Goal: Task Accomplishment & Management: Manage account settings

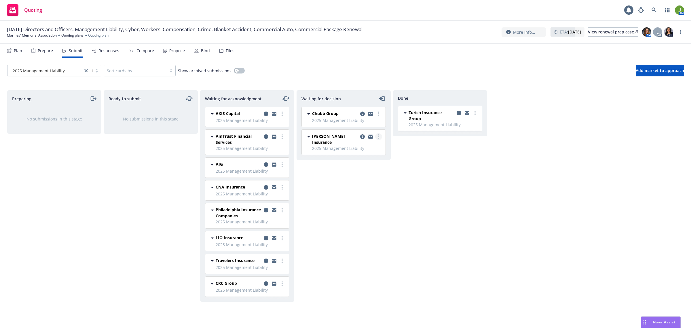
click at [381, 138] on link "more" at bounding box center [378, 136] width 7 height 7
click at [361, 158] on span "Move to done" at bounding box center [344, 159] width 40 height 5
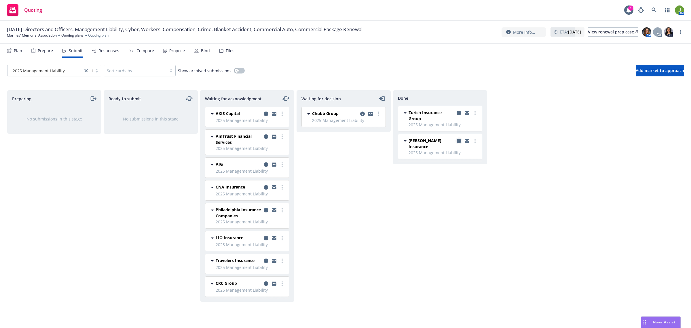
click at [460, 142] on icon "copy logging email" at bounding box center [459, 141] width 5 height 5
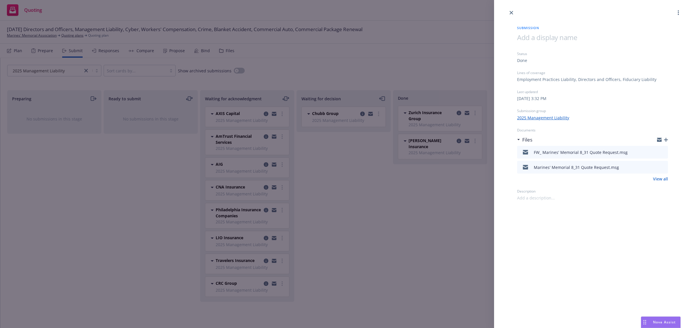
click at [665, 139] on icon "button" at bounding box center [666, 140] width 4 height 4
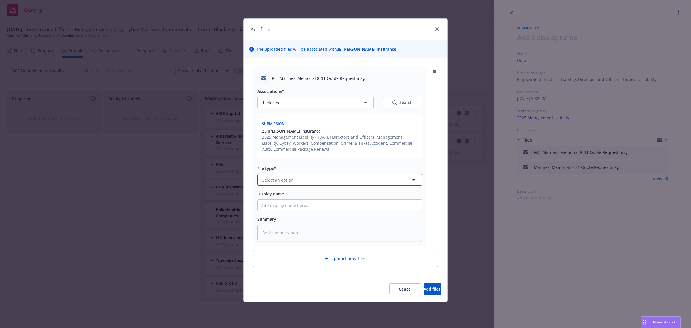
drag, startPoint x: 279, startPoint y: 177, endPoint x: 277, endPoint y: 193, distance: 16.0
click at [280, 178] on span "Select an option" at bounding box center [277, 180] width 31 height 6
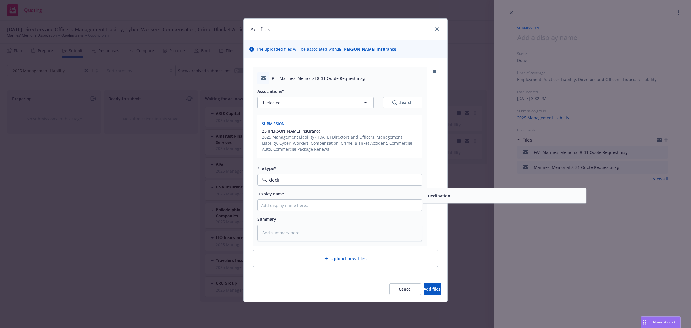
type input "declin"
type textarea "x"
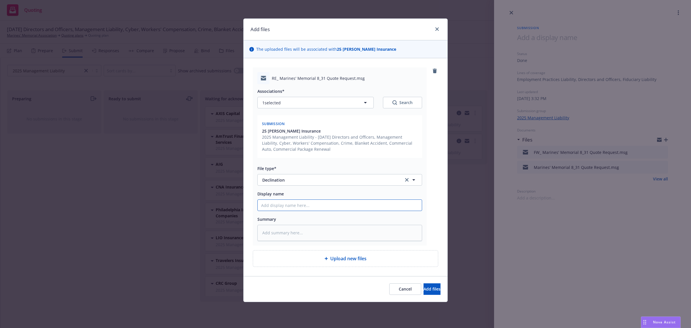
type textarea "x"
type input "F"
type textarea "x"
type input "Fr"
type textarea "x"
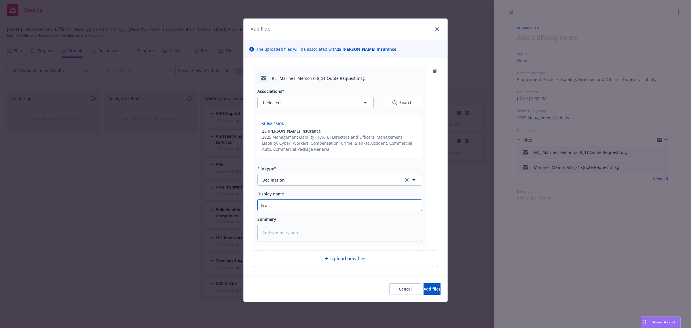
type input "From"
type textarea "x"
type input "From"
type textarea "x"
type input "From C"
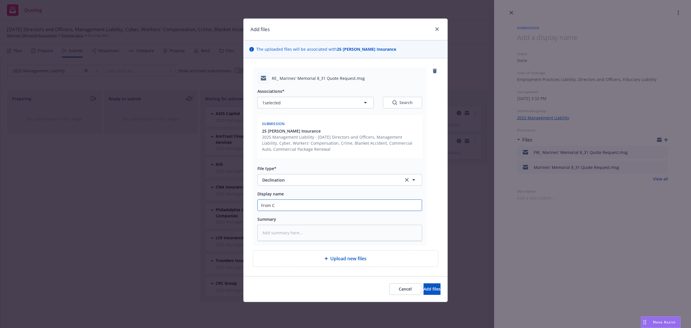
type textarea "x"
type input "From Ca"
type textarea "x"
type input "From Car"
type textarea "x"
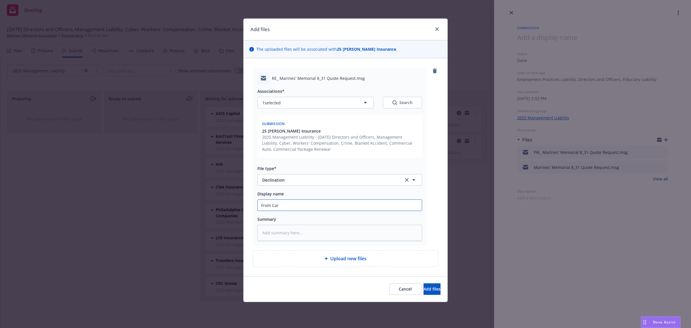
type input "From [PERSON_NAME]"
type textarea "x"
type input "From [PERSON_NAME]"
type textarea "x"
type input "From [PERSON_NAME]"
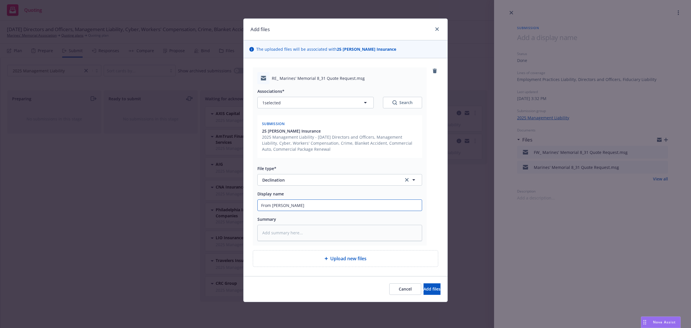
type textarea "x"
type input "From Carrier"
type textarea "x"
type input "From Carrier:"
type textarea "x"
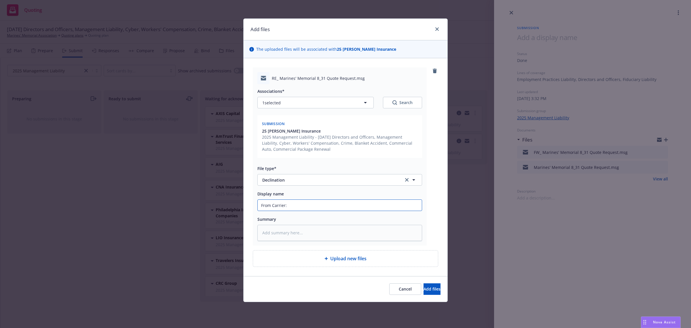
type input "From Carrier:"
type textarea "x"
type input "From Carrier: D"
type textarea "x"
type input "From Carrier: De"
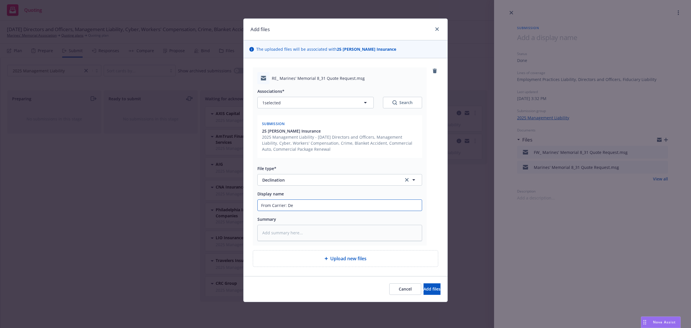
type textarea "x"
type input "From Carrier: Dec"
type textarea "x"
type input "From Carrier: Decl"
type textarea "x"
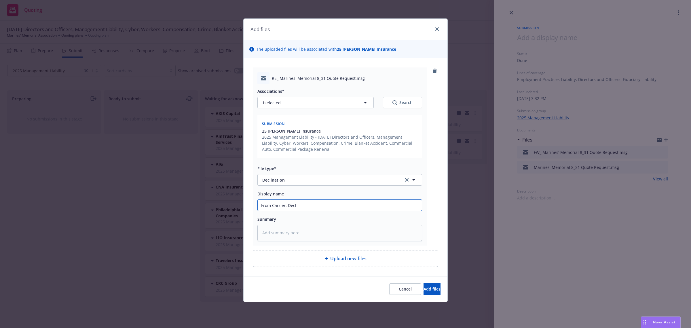
type input "From Carrier: Decli"
type textarea "x"
type input "From Carrier: Declin"
type textarea "x"
type input "From Carrier: Declina"
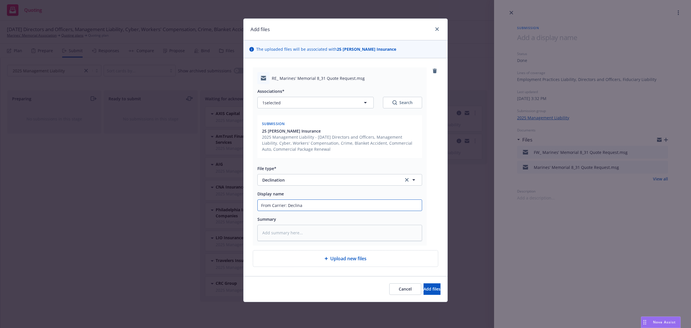
type textarea "x"
type input "From Carrier: Declinat"
type textarea "x"
type input "From Carrier: Declinati"
type textarea "x"
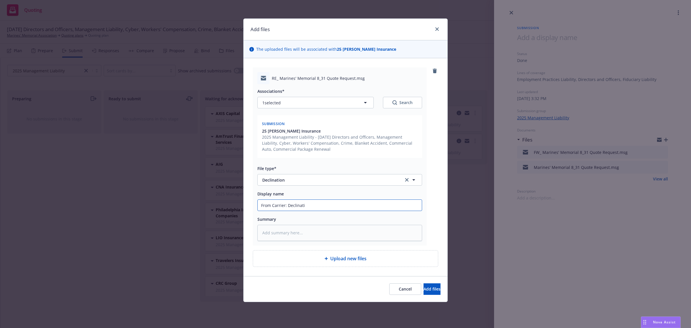
type input "From Carrier: Declinatio"
type textarea "x"
type input "From Carrier: Declination"
type textarea "x"
type input "From Carrier: Declination"
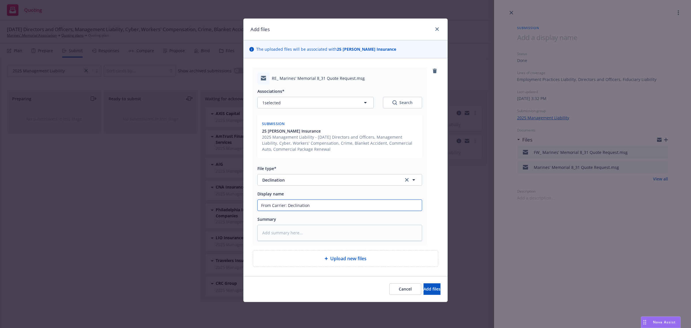
type textarea "x"
type input "From Carrier: Declination -"
type textarea "x"
type input "From Carrier: Declination -"
type textarea "x"
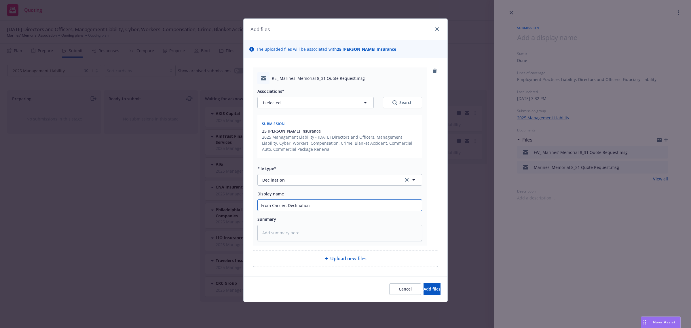
type input "From Carrier: Declination - C"
type textarea "x"
type input "From Carrier: Declination -"
type textarea "x"
type input "From Carrier: Declination -"
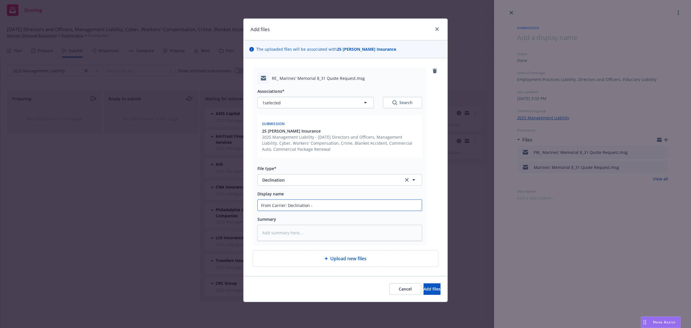
type textarea "x"
type input "From Carrier: Declination"
click at [297, 229] on textarea at bounding box center [340, 233] width 165 height 16
paste textarea "CA is a tougher venue for us – would need higher SIRs for that reason. This one…"
type textarea "x"
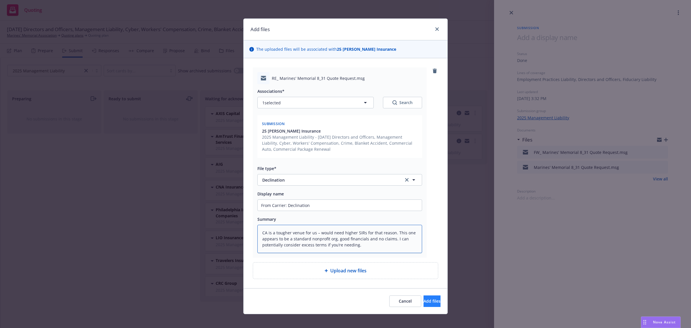
type textarea "CA is a tougher venue for us – would need higher SIRs for that reason. This one…"
click at [424, 298] on button "Add files" at bounding box center [432, 301] width 17 height 12
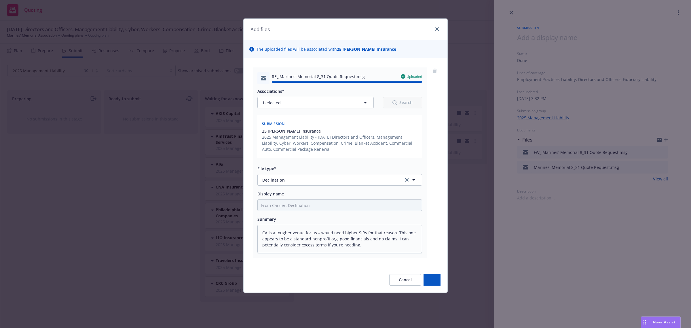
type textarea "x"
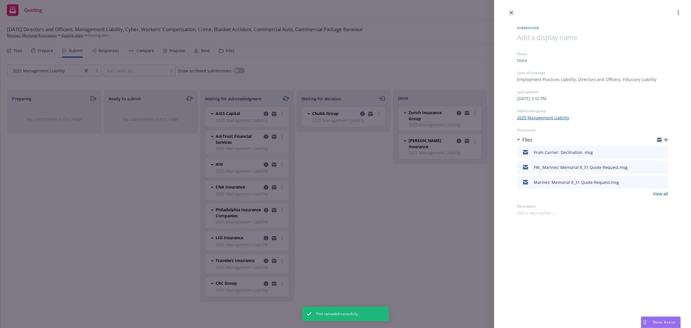
click at [512, 15] on link "close" at bounding box center [511, 12] width 7 height 7
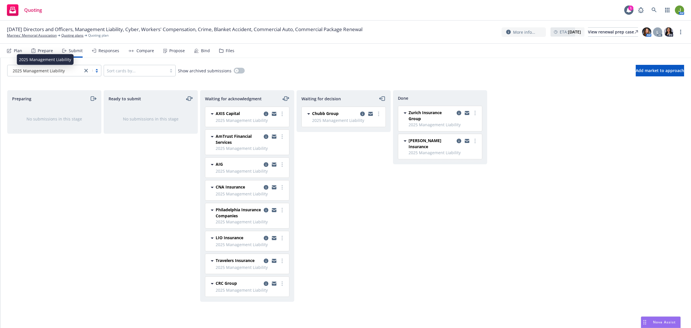
click at [63, 69] on span "2025 Management Liability" at bounding box center [39, 71] width 52 height 6
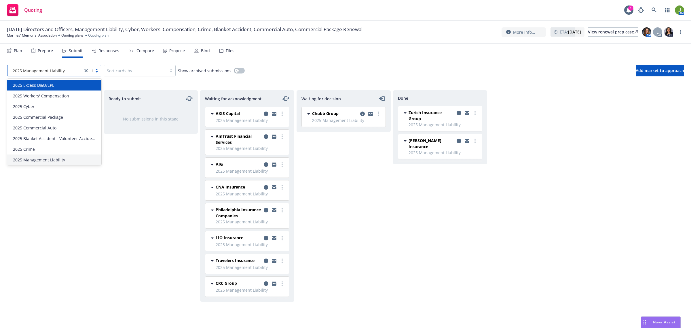
click at [58, 82] on div "2025 Excess D&O/EPL" at bounding box center [54, 85] width 87 height 6
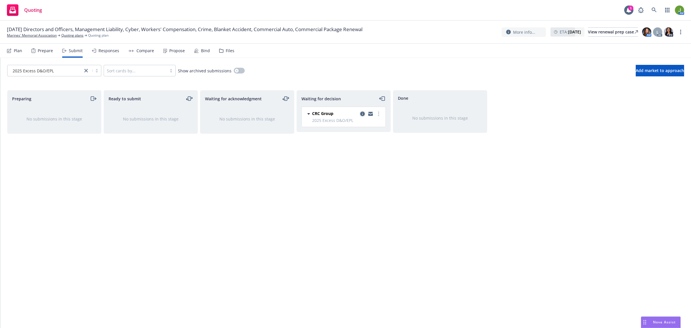
click at [362, 113] on icon "copy logging email" at bounding box center [362, 113] width 5 height 5
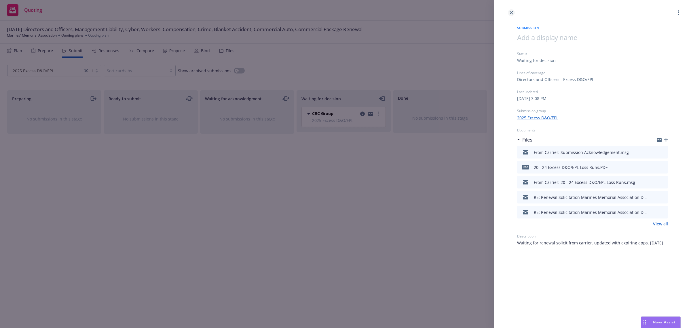
click at [513, 12] on icon "close" at bounding box center [511, 12] width 3 height 3
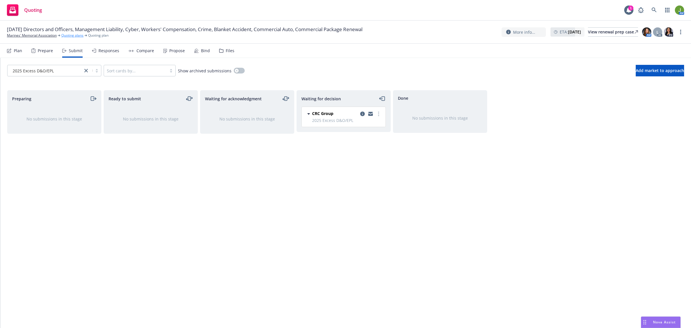
click at [71, 37] on link "Quoting plans" at bounding box center [72, 35] width 22 height 5
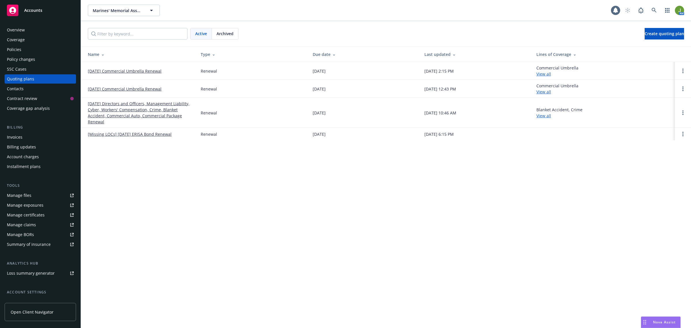
click at [100, 88] on link "[DATE] Commercial Umbrella Renewal" at bounding box center [125, 89] width 74 height 6
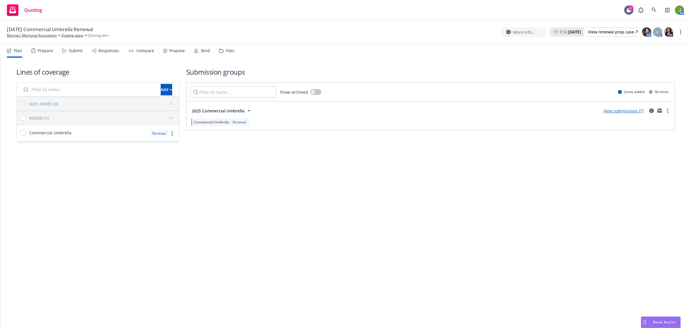
click at [633, 110] on link "View submissions (7)" at bounding box center [624, 110] width 40 height 5
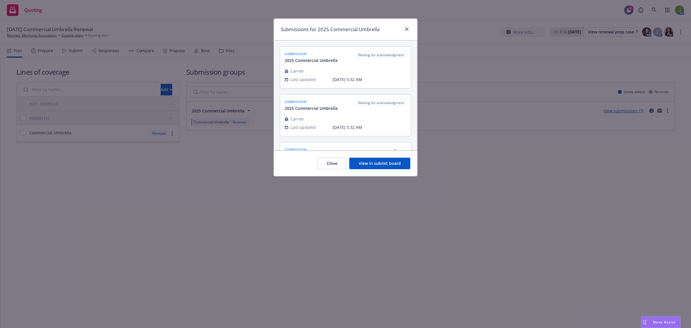
click at [377, 166] on button "View in submit board" at bounding box center [379, 164] width 61 height 12
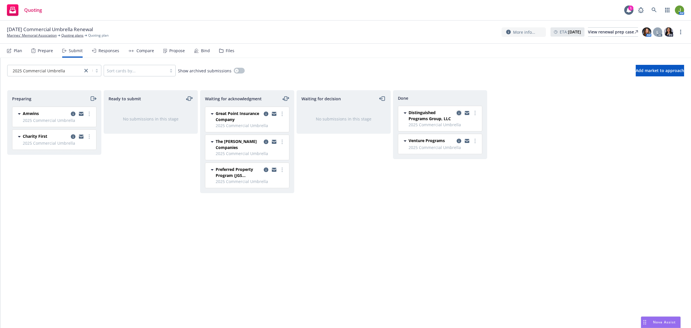
click at [462, 113] on link "copy logging email" at bounding box center [459, 112] width 7 height 7
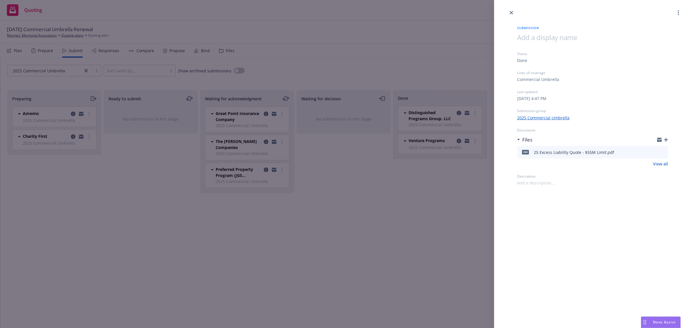
click at [668, 141] on icon "button" at bounding box center [666, 140] width 4 height 4
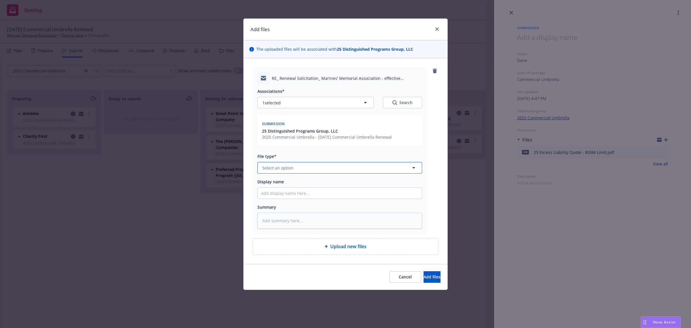
drag, startPoint x: 272, startPoint y: 165, endPoint x: 277, endPoint y: 171, distance: 7.9
click at [272, 165] on span "Select an option" at bounding box center [277, 168] width 31 height 6
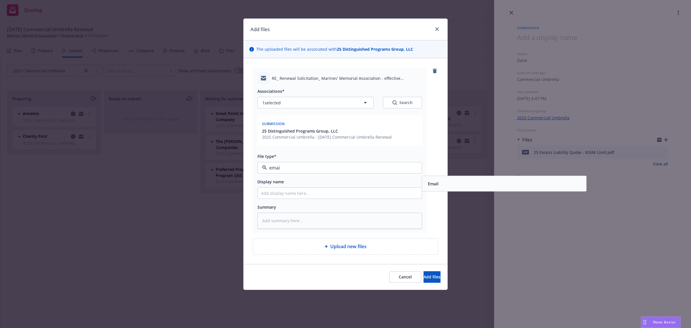
type input "email"
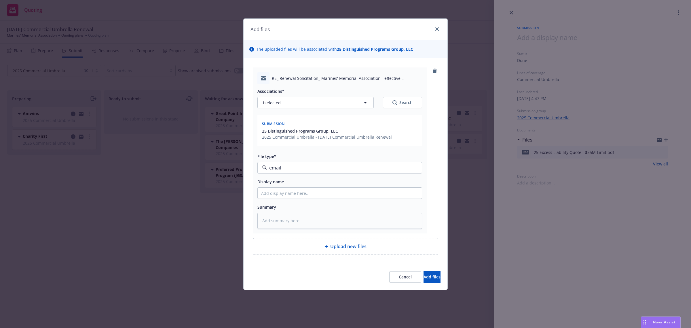
type textarea "x"
type input "F"
type textarea "x"
type input "Fr"
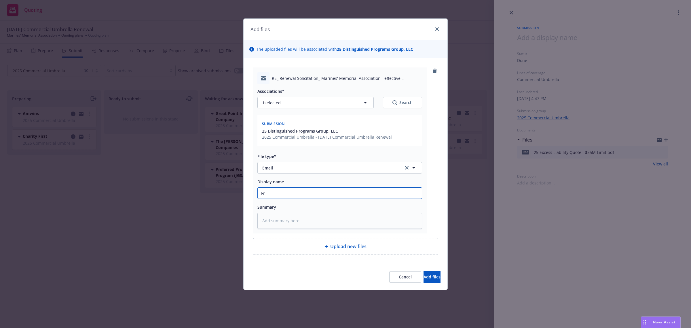
type textarea "x"
type input "Fro"
type textarea "x"
type input "From"
type textarea "x"
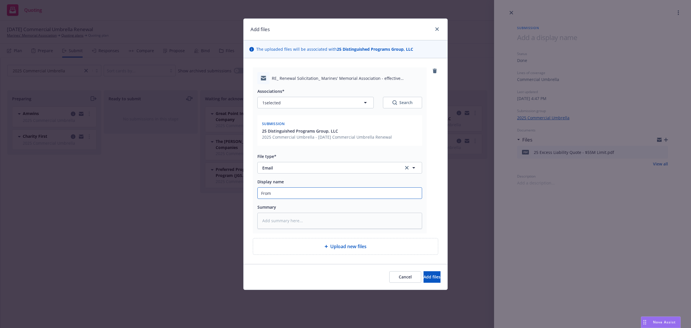
type input "From C"
type textarea "x"
type input "From Ca"
type textarea "x"
type input "From Car"
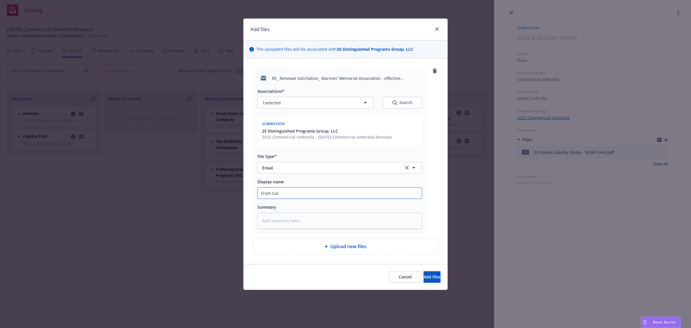
type textarea "x"
type input "From [PERSON_NAME]"
type textarea "x"
type input "From [PERSON_NAME]"
type textarea "x"
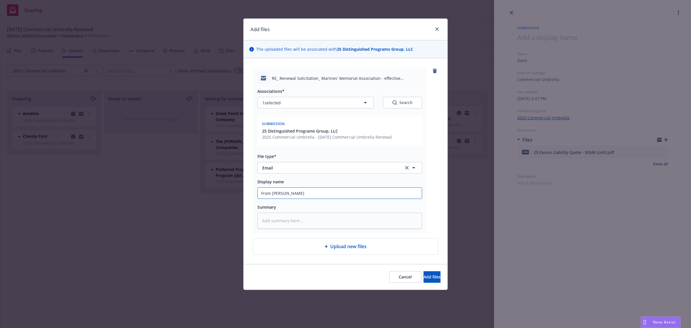
type input "From Carrier"
type textarea "x"
type input "From Carrier:"
type textarea "x"
type input "From Carrier:"
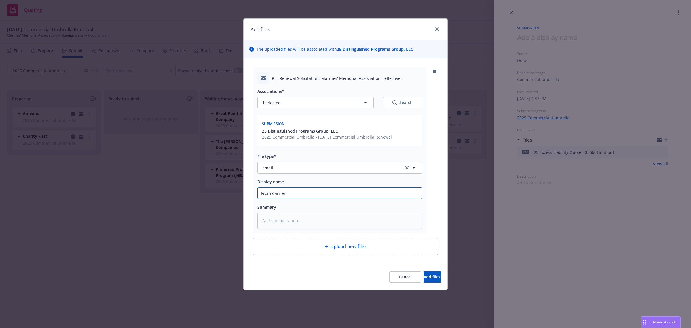
type textarea "x"
type input "From Carrier: A"
type textarea "x"
type input "From Carrier: Ad"
type textarea "x"
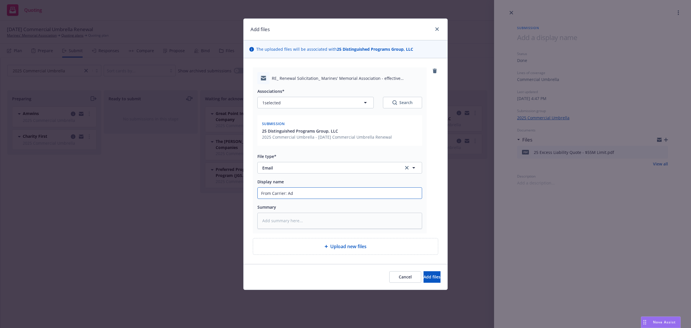
type input "From Carrier: Add"
type textarea "x"
type input "From Carrier: Addi"
type textarea "x"
type input "From Carrier: Addit"
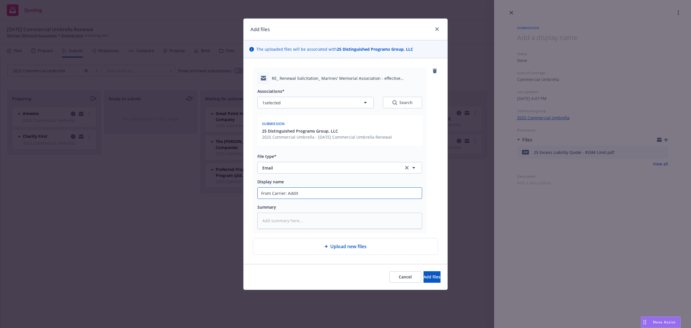
type textarea "x"
type input "From Carrier: Additi"
type textarea "x"
type input "From Carrier: Additio"
type textarea "x"
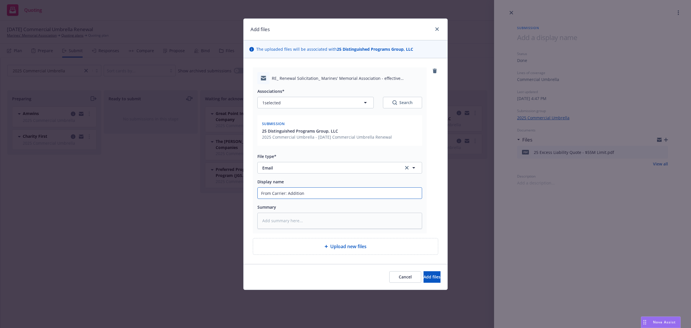
type input "From Carrier: Additiona"
type textarea "x"
type input "From Carrier: Additional"
type textarea "x"
type input "From Carrier: Additional"
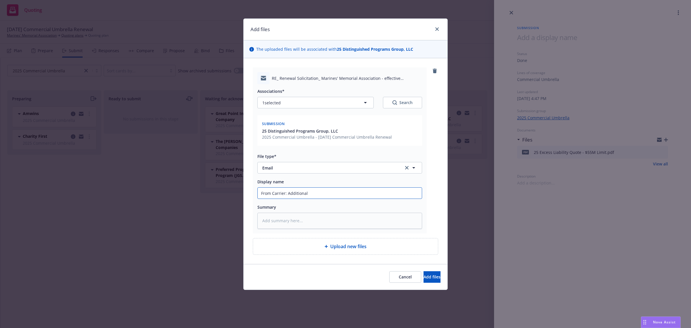
type textarea "x"
type input "From Carrier: Additional I"
type textarea "x"
type input "From Carrier: Additional In"
type textarea "x"
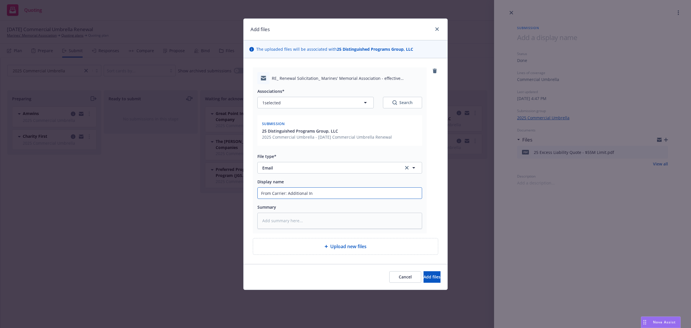
type input "From Carrier: Additional Inf"
type textarea "x"
type input "From Carrier: Additional Info"
type textarea "x"
type input "From Carrier: Additional Info"
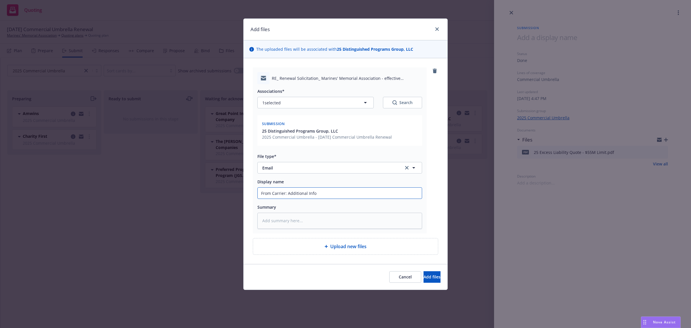
type textarea "x"
type input "From Carrier: Additional Info R"
type textarea "x"
type input "From Carrier: Additional Info Req"
type textarea "x"
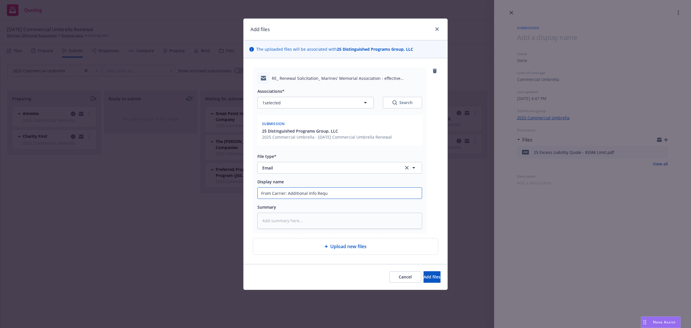
type input "From Carrier: Additional Info Reque"
type textarea "x"
type input "From Carrier: Additional Info Reques"
type textarea "x"
type input "From Carrier: Additional Info Request"
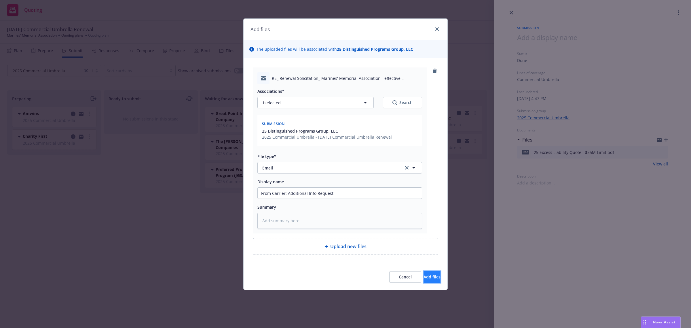
click at [433, 281] on button "Add files" at bounding box center [432, 277] width 17 height 12
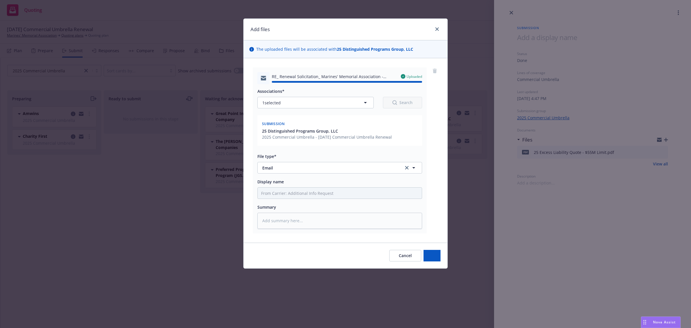
type textarea "x"
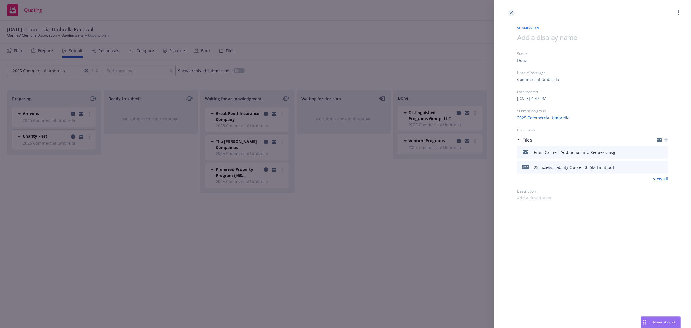
click at [512, 10] on link "close" at bounding box center [511, 12] width 7 height 7
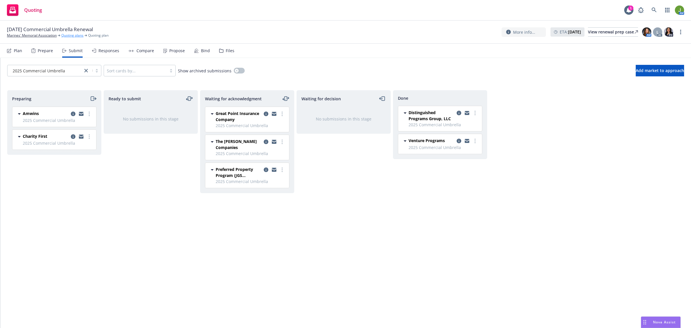
click at [73, 36] on link "Quoting plans" at bounding box center [72, 35] width 22 height 5
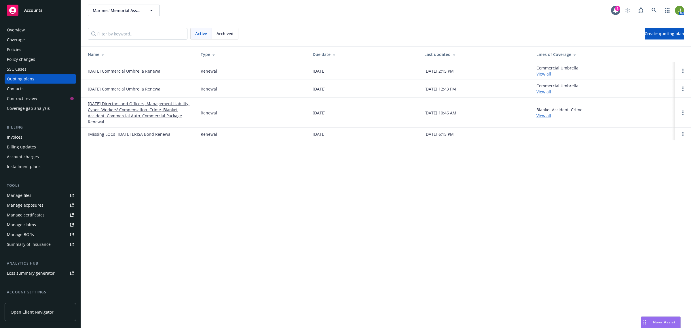
click at [125, 109] on link "[DATE] Directors and Officers, Management Liability, Cyber, Workers' Compensati…" at bounding box center [140, 113] width 104 height 24
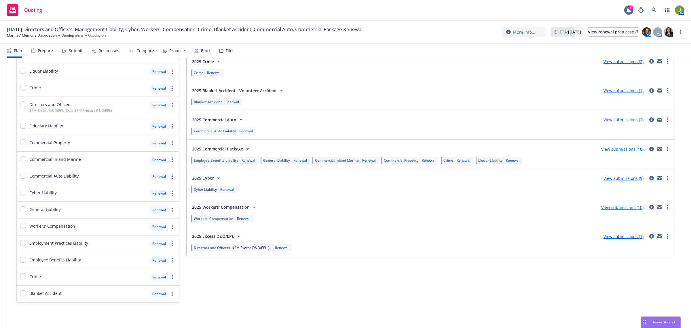
scroll to position [80, 0]
click at [624, 207] on link "View submissions (10)" at bounding box center [622, 207] width 42 height 5
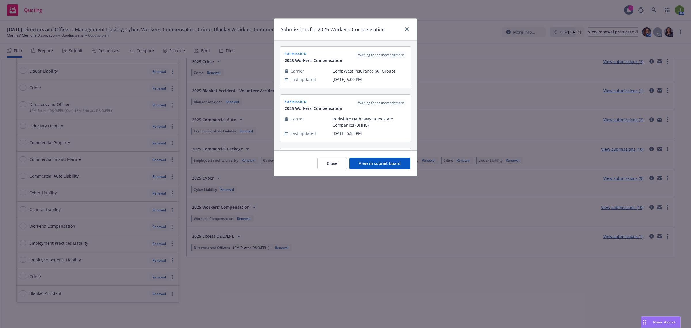
click at [400, 168] on button "View in submit board" at bounding box center [379, 164] width 61 height 12
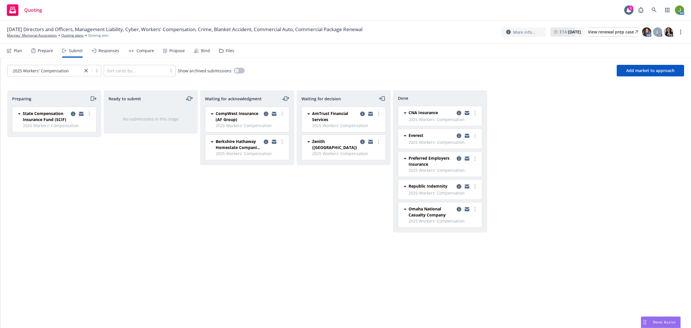
click at [460, 186] on icon "copy logging email" at bounding box center [459, 186] width 5 height 5
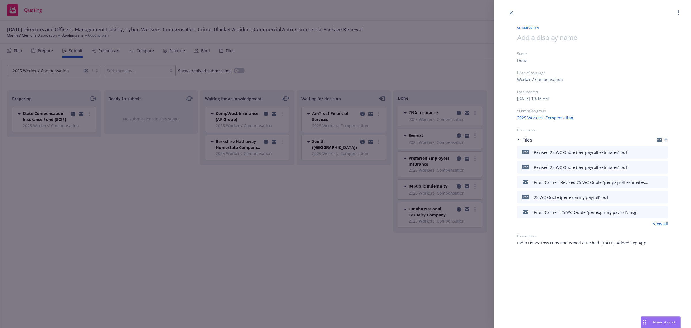
click at [667, 139] on icon "button" at bounding box center [666, 140] width 4 height 4
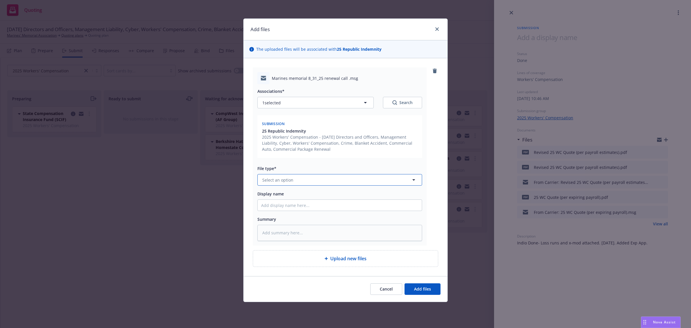
click at [279, 175] on button "Select an option" at bounding box center [340, 180] width 165 height 12
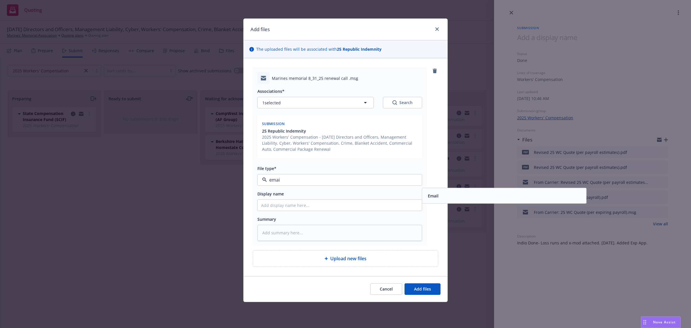
type input "email"
type textarea "x"
type input "To"
type textarea "x"
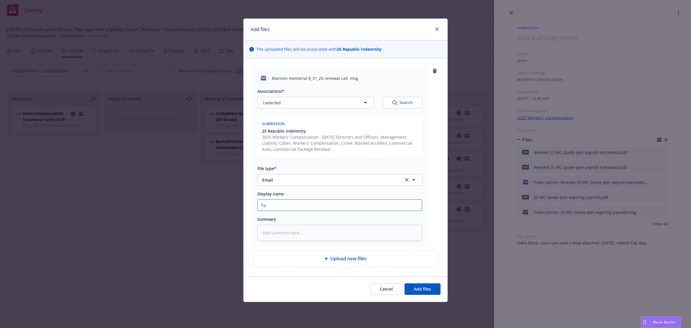
type input "To"
type textarea "x"
type input "To C"
type textarea "x"
type input "To Ca"
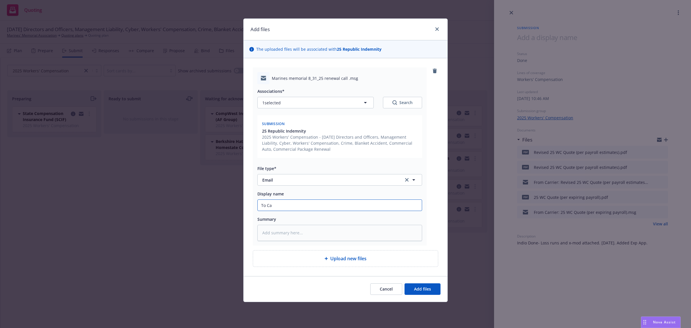
type textarea "x"
type input "To Car"
type textarea "x"
type input "To [PERSON_NAME]"
type textarea "x"
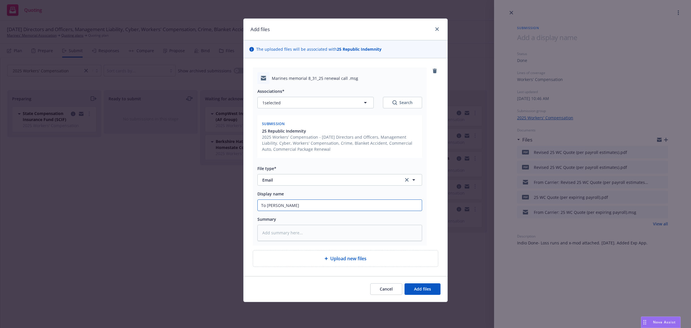
type input "To [PERSON_NAME]"
type textarea "x"
type input "To [PERSON_NAME]"
type textarea "x"
type input "To Carrier"
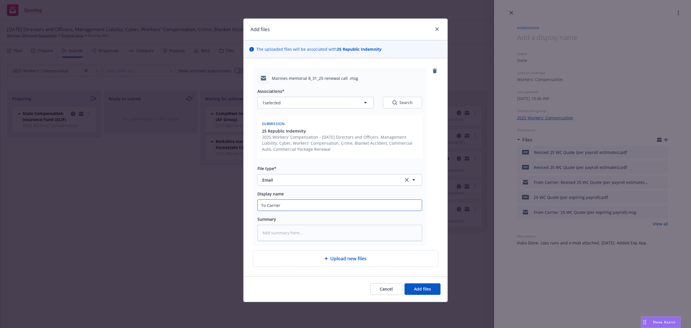
type textarea "x"
type input "To Carrier:"
type textarea "x"
type input "To Carrier:"
type textarea "x"
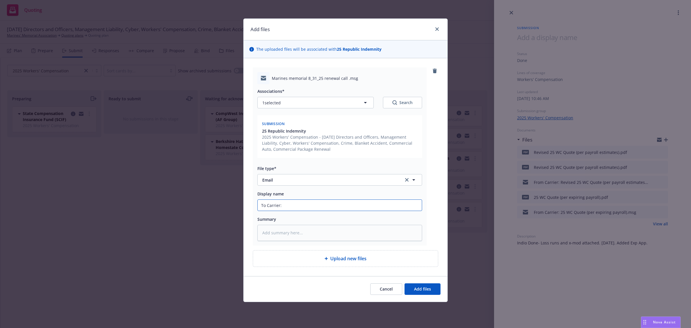
type input "To Carrier: r"
type textarea "x"
type input "To Carrier: re"
type textarea "x"
type input "To Carrier: req"
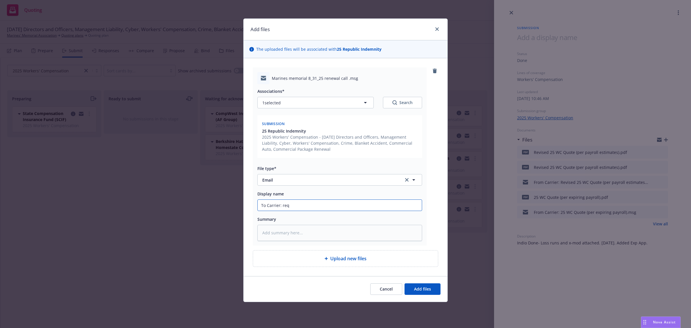
type textarea "x"
type input "To Carrier: requ"
type textarea "x"
type input "To Carrier: reque"
type textarea "x"
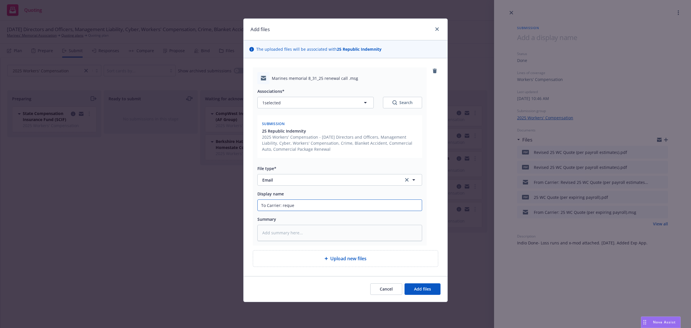
type input "To Carrier: reques"
type textarea "x"
type input "To Carrier: request"
type textarea "x"
type input "To Carrier: request"
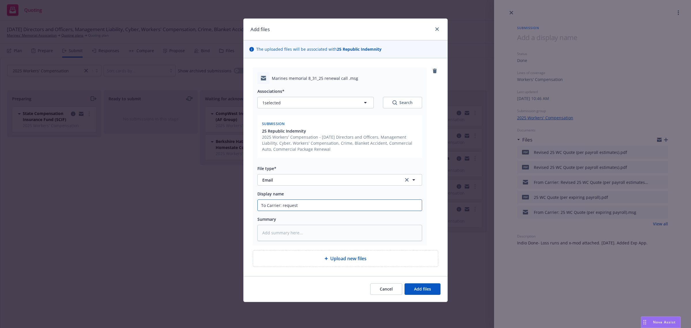
type textarea "x"
type input "To Carrier: request t"
type textarea "x"
type input "To Carrier: request to"
type textarea "x"
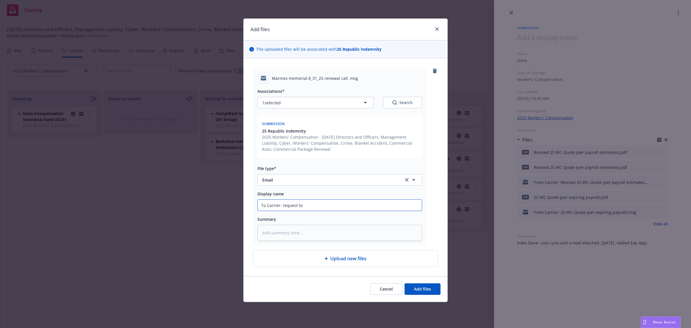
type input "To Carrier: request to s"
type textarea "x"
type input "To Carrier: request to sc"
type textarea "x"
type input "To Carrier: request to sch"
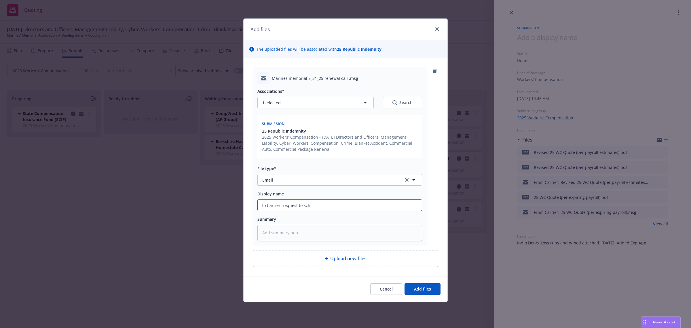
type textarea "x"
type input "To Carrier: request to sche"
type textarea "x"
type input "To Carrier: request to sched"
type textarea "x"
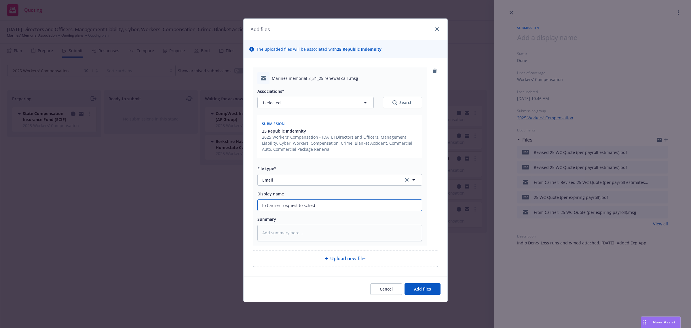
type input "To Carrier: request to schedu"
type textarea "x"
type input "To Carrier: request to schedul"
type textarea "x"
type input "To Carrier: request to schedule"
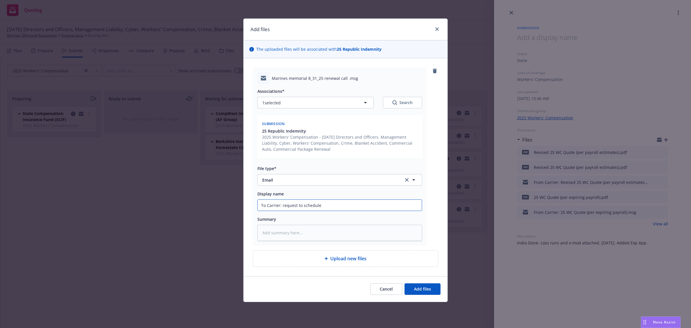
type textarea "x"
type input "To Carrier: request to schedule"
type textarea "x"
type input "To Carrier: request to schedule s"
type textarea "x"
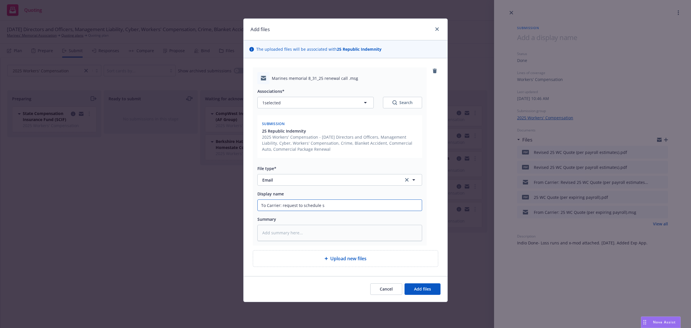
type input "To Carrier: request to schedule sa"
type textarea "x"
type input "To Carrier: request to schedule saf"
type textarea "x"
type input "To Carrier: request to schedule safe"
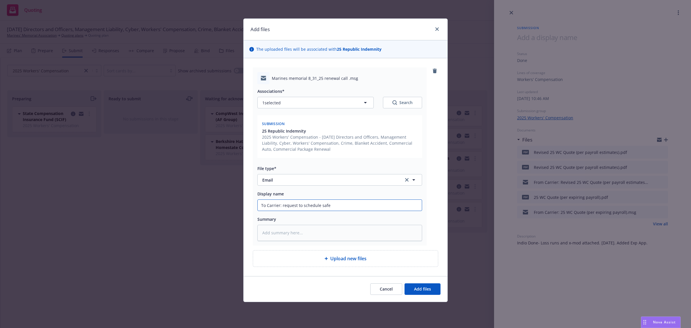
type textarea "x"
type input "To Carrier: request to schedule [PERSON_NAME]"
type textarea "x"
type input "To Carrier: request to schedule safety"
type textarea "x"
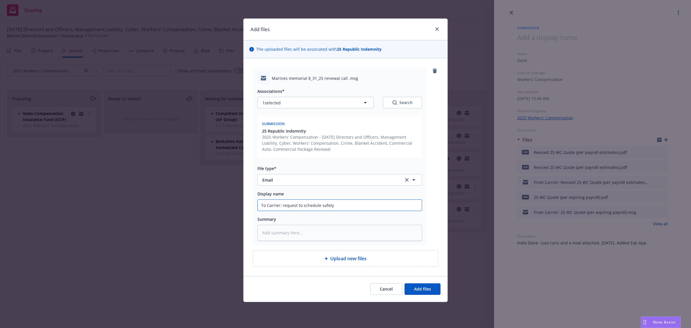
type input "To Carrier: request to schedule safety"
type textarea "x"
type input "To Carrier: request to schedule safety"
type textarea "x"
type input "To Carrier: request to schedule [PERSON_NAME]"
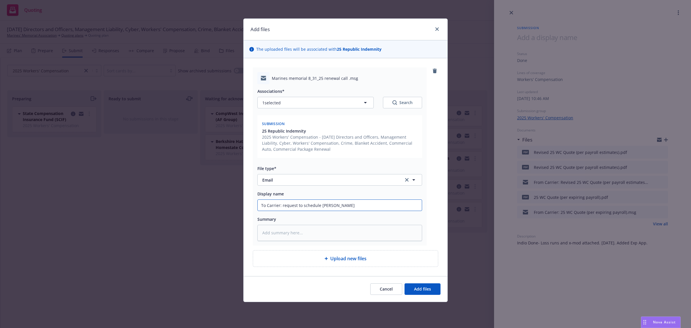
type textarea "x"
type input "To Carrier: request to schedule safe"
type textarea "x"
type input "To Carrier: request to schedule saf"
type textarea "x"
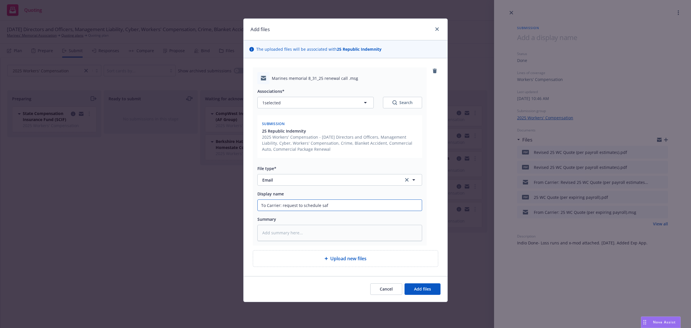
type input "To Carrier: request to schedule sa"
type textarea "x"
type input "To Carrier: request to schedule s"
type textarea "x"
type input "To Carrier: request to schedule"
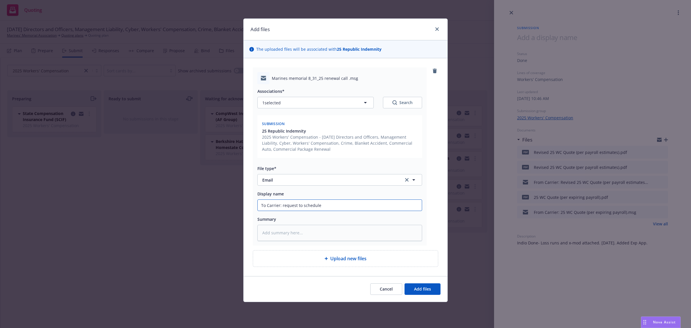
type textarea "x"
type input "To Carrier: request to schedule l"
type textarea "x"
type input "To Carrier: request to schedule lo"
type textarea "x"
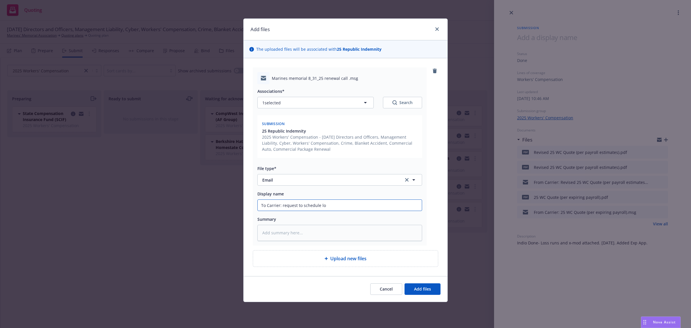
type input "To Carrier: request to schedule los"
type textarea "x"
type input "To Carrier: request to schedule loss"
type textarea "x"
type input "To Carrier: request to schedule loss"
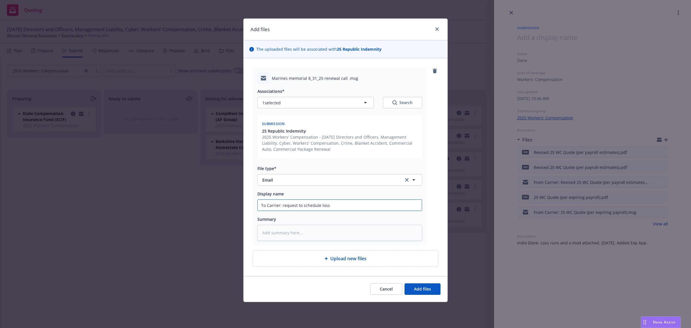
type textarea "x"
type input "To Carrier: request to schedule loss c"
type textarea "x"
type input "To Carrier: request to schedule loss co"
type textarea "x"
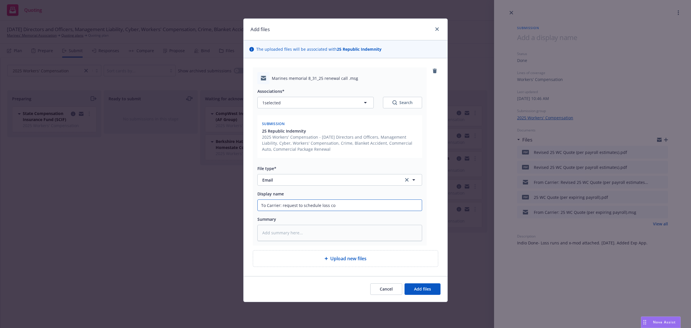
type input "To Carrier: request to schedule loss con"
type textarea "x"
type input "To Carrier: request to schedule loss cont"
type textarea "x"
type input "To Carrier: request to schedule loss contr"
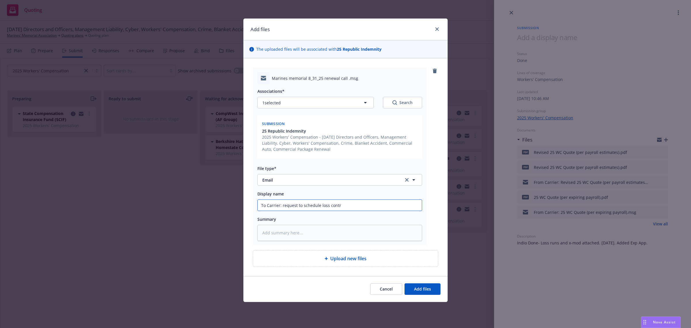
type textarea "x"
type input "To Carrier: request to schedule loss contro"
type textarea "x"
type input "To Carrier: request to schedule loss control"
type textarea "x"
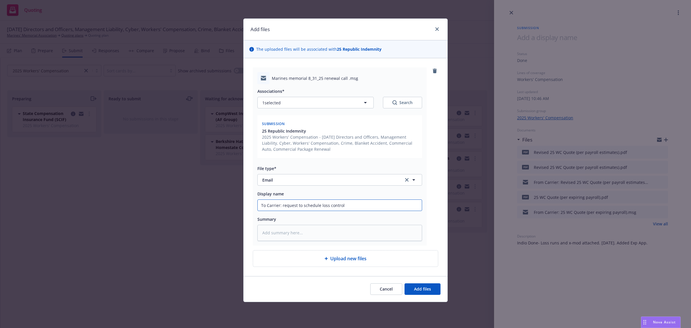
type input "To Carrier: request to schedule loss control/"
type textarea "x"
type input "To Carrier: request to schedule loss control/c"
type textarea "x"
type input "To Carrier: request to schedule loss control/cl"
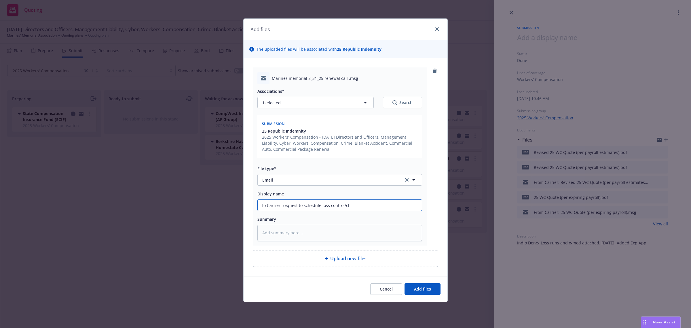
type textarea "x"
type input "To Carrier: request to schedule loss control/cla"
type textarea "x"
type input "To Carrier: request to schedule loss control/clai"
type textarea "x"
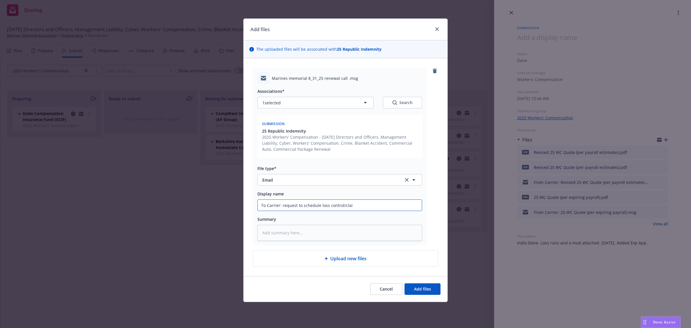
type input "To Carrier: request to schedule loss control/claim"
type textarea "x"
type input "To Carrier: request to schedule loss control/claims"
type textarea "x"
type input "To Carrier: request to schedule loss control/claims"
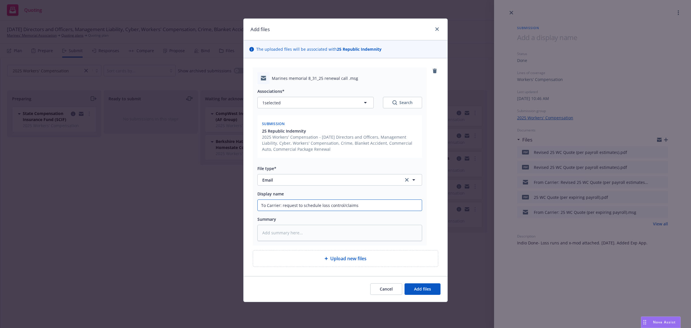
type textarea "x"
type input "To Carrier: request to schedule loss control/claims c"
type textarea "x"
type input "To Carrier: request to schedule loss control/claims ca"
type textarea "x"
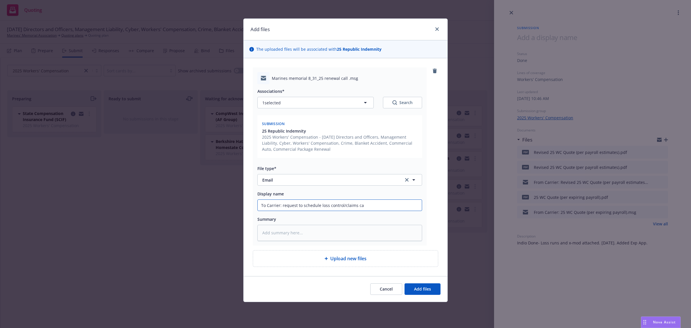
type input "To Carrier: request to schedule loss control/claims cal"
type textarea "x"
type input "To Carrier: request to schedule loss control/claims call"
type textarea "x"
type input "To Carrier: request to schedule loss control/claims call"
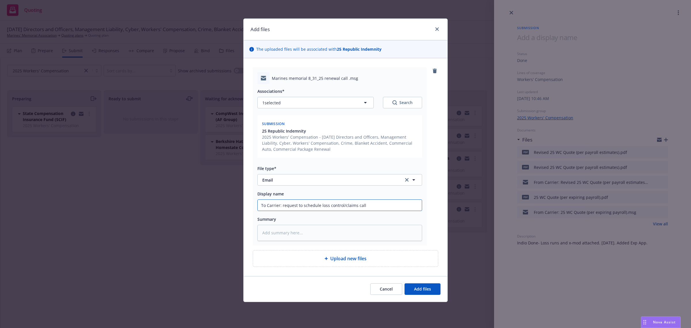
type textarea "x"
type input "To Carrier: request to schedule loss control/claims call pr"
type textarea "x"
type input "To Carrier: request to schedule loss control/claims call pri"
type textarea "x"
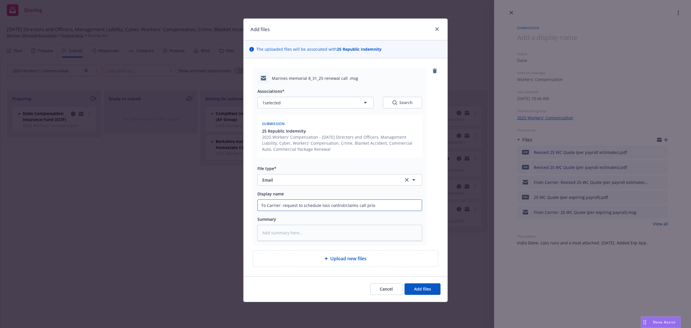
type input "To Carrier: request to schedule loss control/claims call prior"
type textarea "x"
type input "To Carrier: request to schedule loss control/claims call prior"
type textarea "x"
type input "To Carrier: request to schedule loss control/claims call prior t"
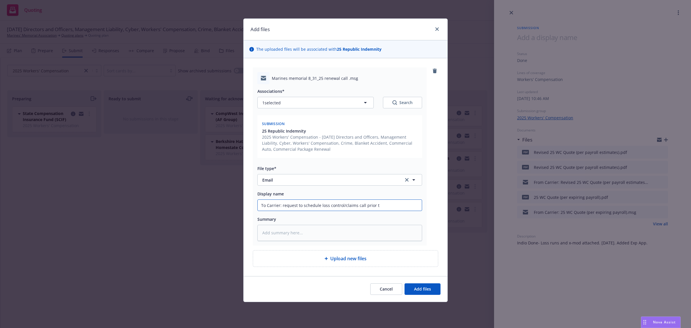
type textarea "x"
type input "To Carrier: request to schedule loss control/claims call prior to"
type textarea "x"
type input "To Carrier: request to schedule loss control/claims call prior to"
type textarea "x"
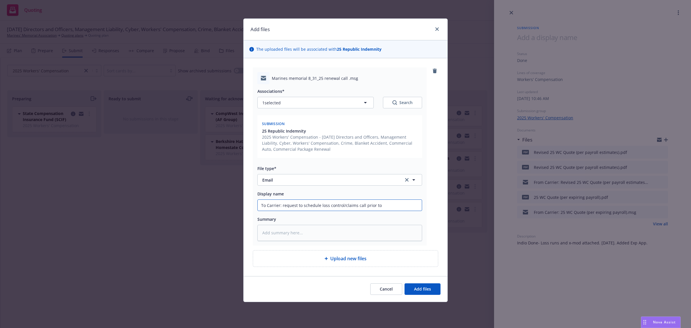
type input "To Carrier: request to schedule loss control/claims call prior to r"
type textarea "x"
type input "To Carrier: request to schedule loss control/claims call prior to re"
type textarea "x"
type input "To Carrier: request to schedule loss control/claims call prior to [PERSON_NAME]"
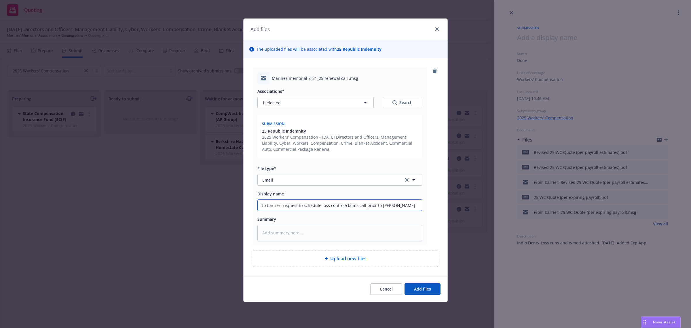
type textarea "x"
type input "To Carrier: request to schedule loss control/claims call prior to [PERSON_NAME]"
type textarea "x"
type input "To Carrier: request to schedule loss control/claims call prior to renew"
type textarea "x"
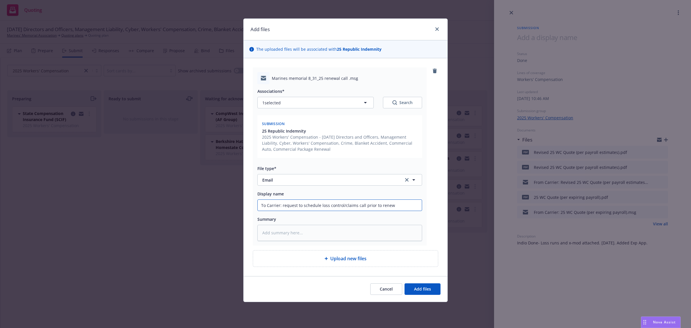
type input "To Carrier: request to schedule loss control/claims call prior to renewa"
type textarea "x"
type input "To Carrier: request to schedule loss control/claims call prior to renewal"
type textarea "x"
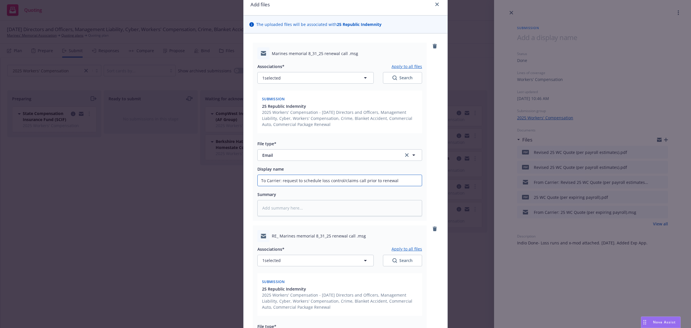
scroll to position [144, 0]
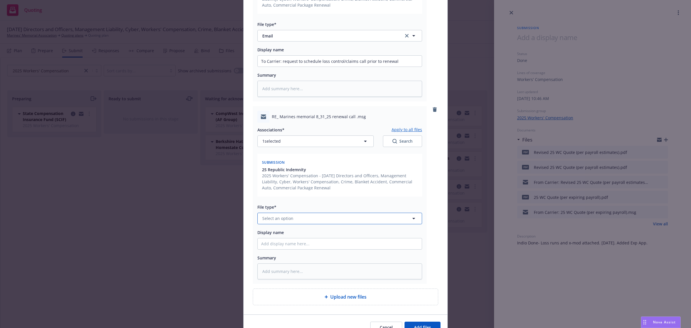
click at [279, 217] on span "Select an option" at bounding box center [277, 218] width 31 height 6
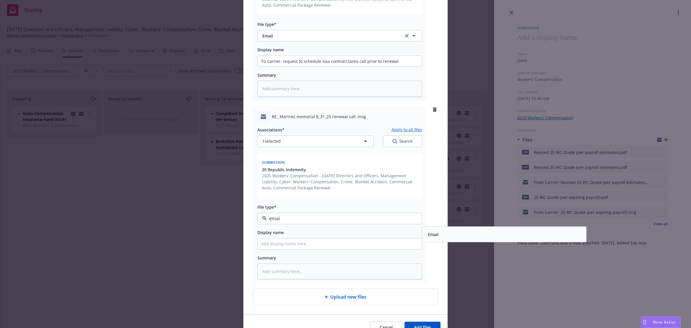
type input "email"
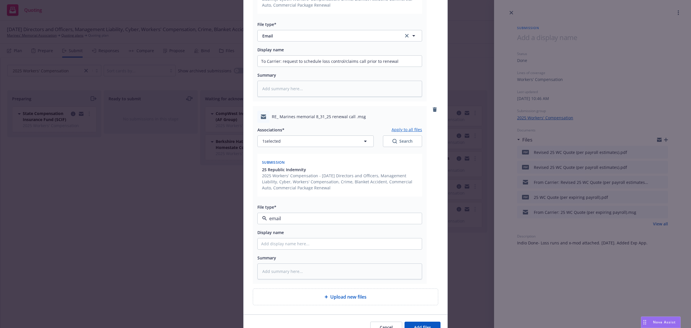
type textarea "x"
type input "F"
type textarea "x"
type input "Fr"
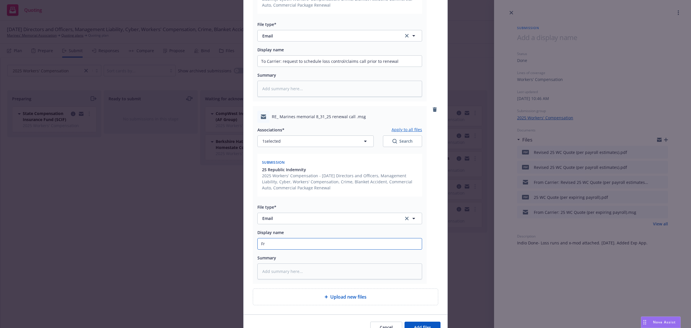
type textarea "x"
type input "From"
type textarea "x"
type input "From C"
type textarea "x"
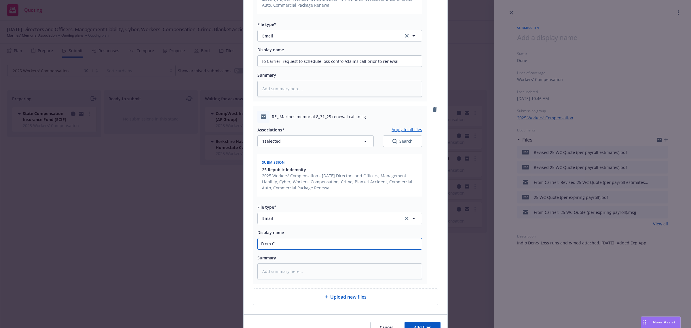
type input "From Ca"
type textarea "x"
type input "From Car"
type textarea "x"
type input "From [PERSON_NAME]"
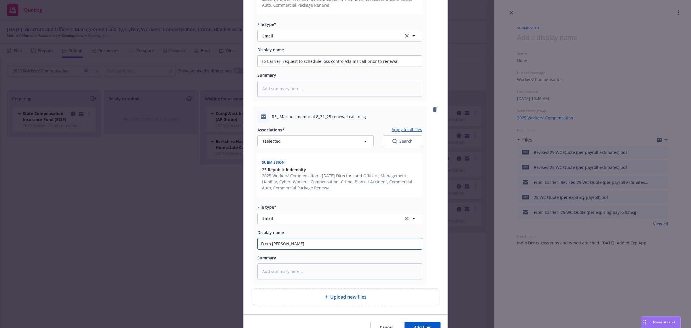
type textarea "x"
type input "From [PERSON_NAME]"
type textarea "x"
type input "From Carrier"
type textarea "x"
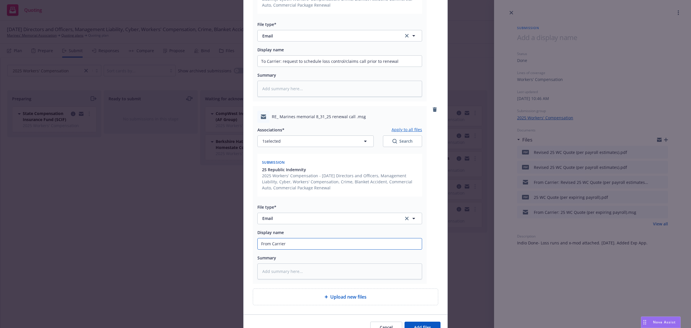
type input "From Carrier:"
type textarea "x"
type input "From Carrier:"
type textarea "x"
type input "From Carrier: h"
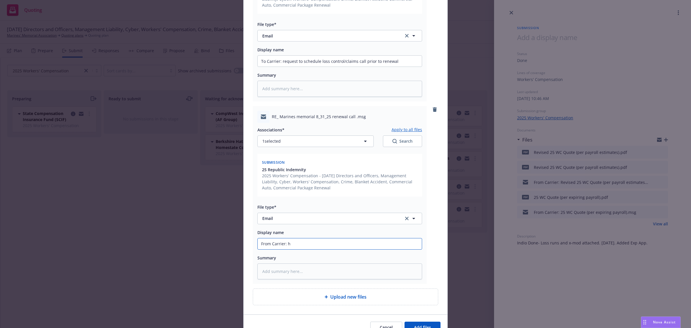
type textarea "x"
type input "From Carrier: ha"
type textarea "x"
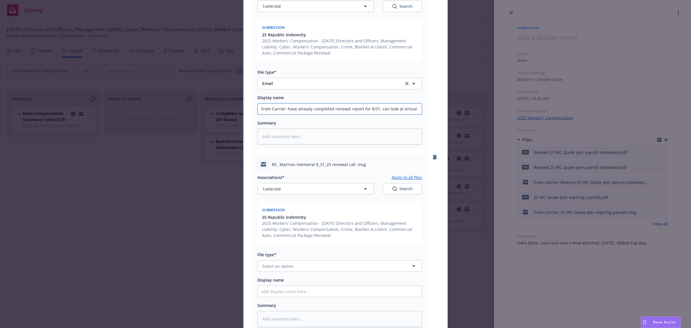
scroll to position [283, 0]
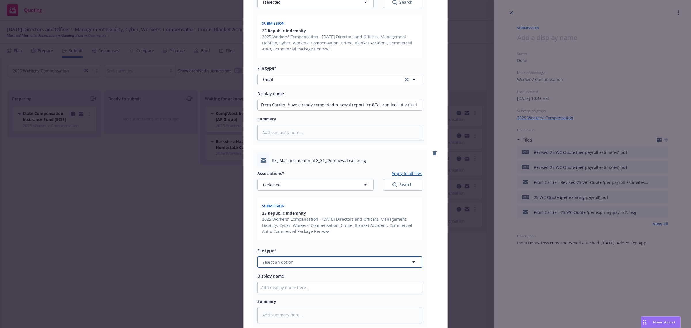
click at [268, 261] on span "Select an option" at bounding box center [277, 262] width 31 height 6
drag, startPoint x: 284, startPoint y: 286, endPoint x: 291, endPoint y: 286, distance: 7.5
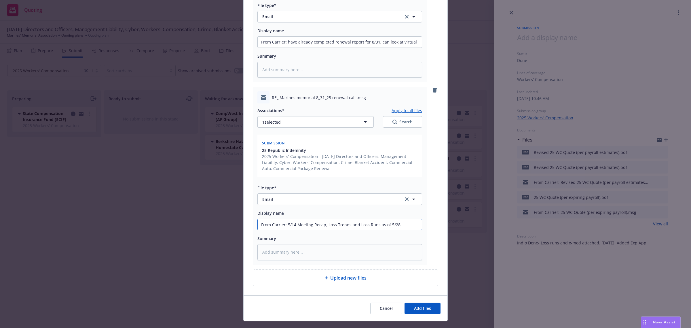
scroll to position [357, 0]
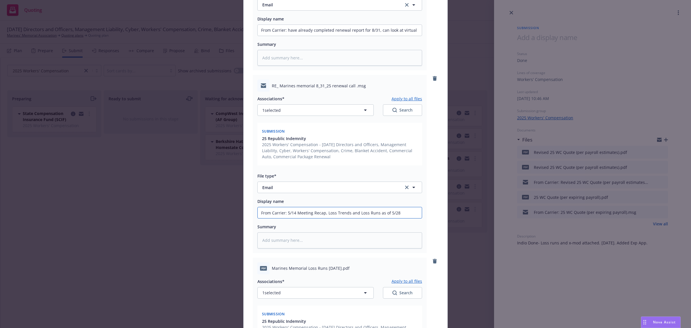
drag, startPoint x: 404, startPoint y: 213, endPoint x: 355, endPoint y: 213, distance: 49.5
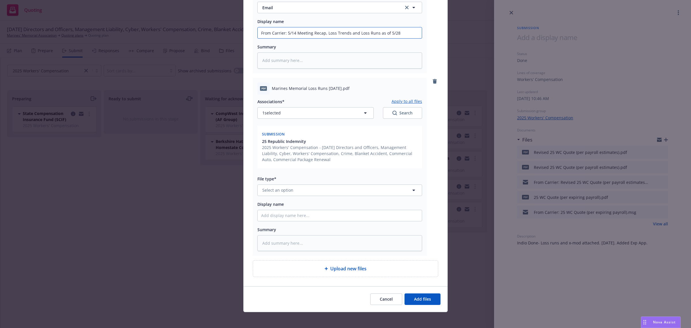
scroll to position [540, 0]
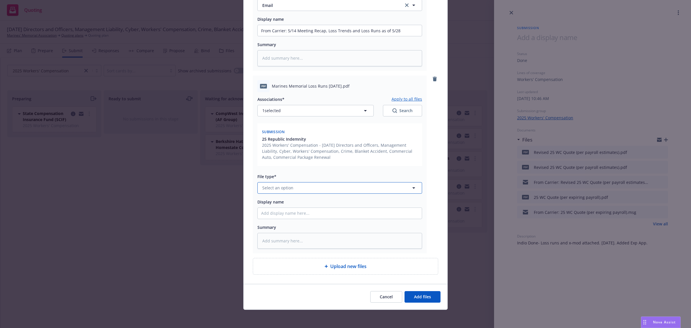
click at [282, 186] on span "Select an option" at bounding box center [277, 188] width 31 height 6
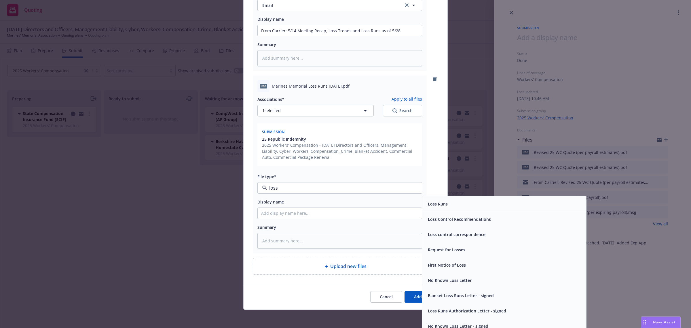
click at [426, 200] on div "Loss Runs" at bounding box center [437, 203] width 23 height 8
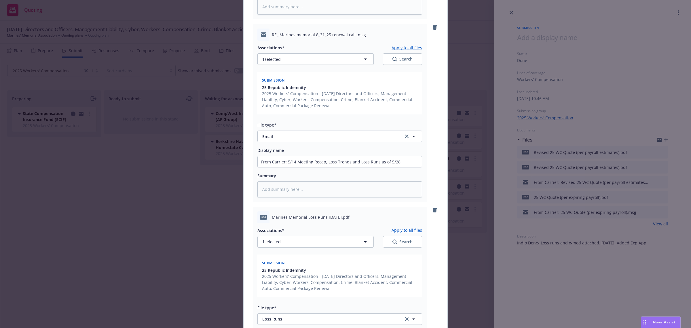
scroll to position [395, 0]
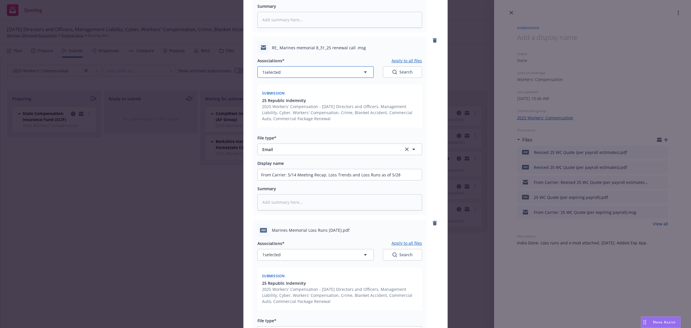
click at [322, 71] on button "1 selected" at bounding box center [316, 72] width 116 height 12
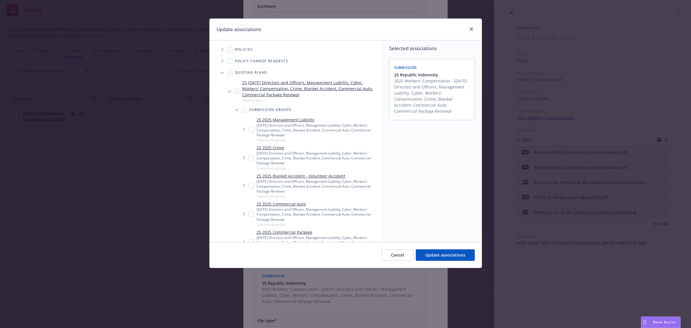
click at [221, 50] on span "Tree Example" at bounding box center [222, 49] width 9 height 9
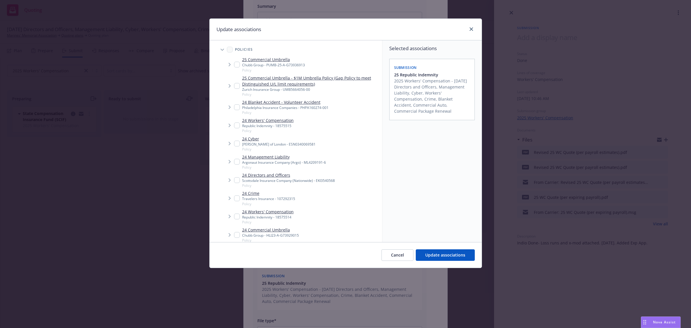
click at [234, 126] on span "Tree Example" at bounding box center [229, 125] width 9 height 9
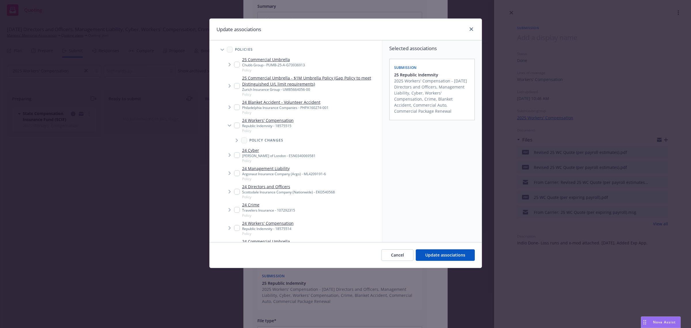
click at [236, 126] on input "Tree Example" at bounding box center [237, 125] width 6 height 6
click at [435, 251] on button "Update associations" at bounding box center [445, 255] width 59 height 12
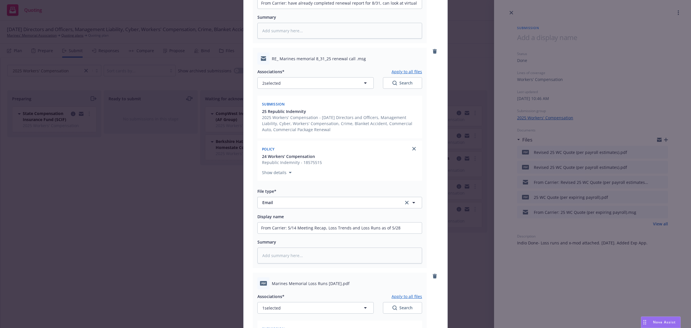
scroll to position [396, 0]
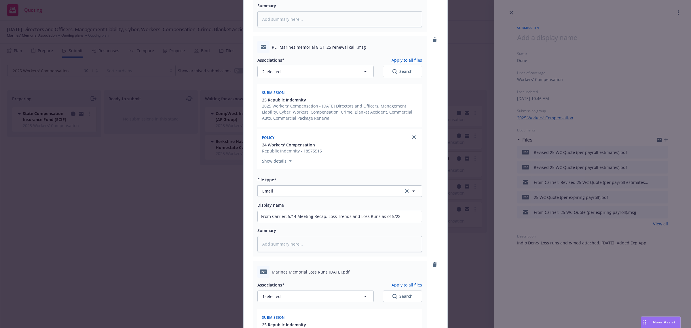
click at [398, 61] on button "Apply to all files" at bounding box center [407, 59] width 31 height 7
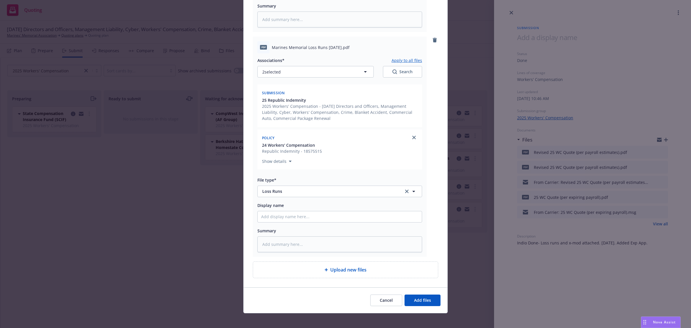
scroll to position [709, 0]
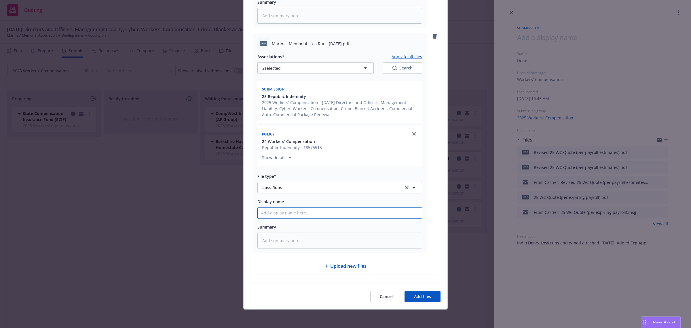
paste input "Loss Runs as of 5/28"
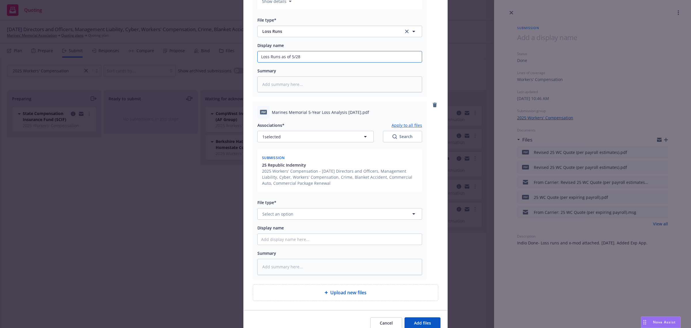
scroll to position [889, 0]
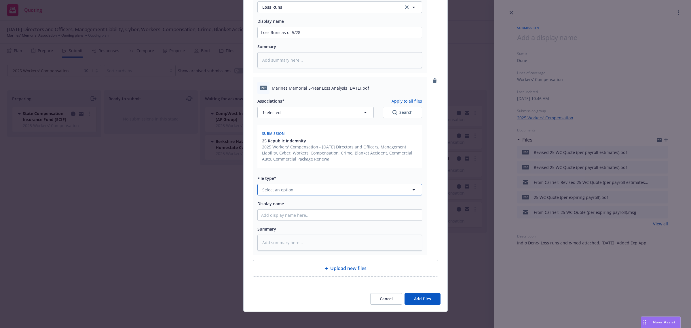
click at [300, 187] on button "Select an option" at bounding box center [340, 190] width 165 height 12
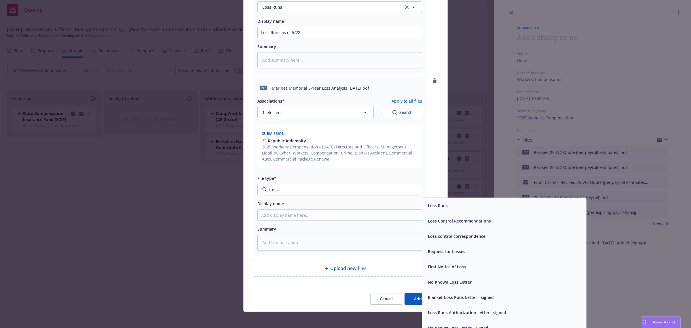
click at [429, 232] on div "Loss control correspondence" at bounding box center [456, 236] width 61 height 8
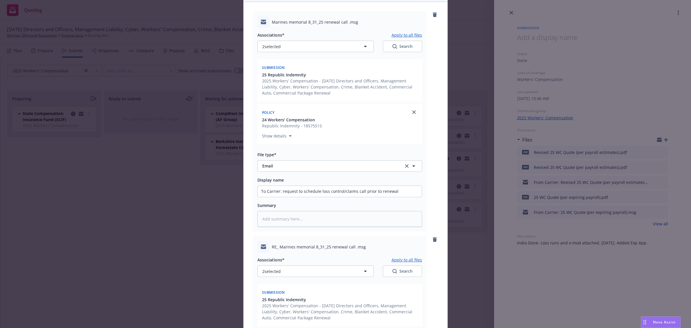
scroll to position [0, 0]
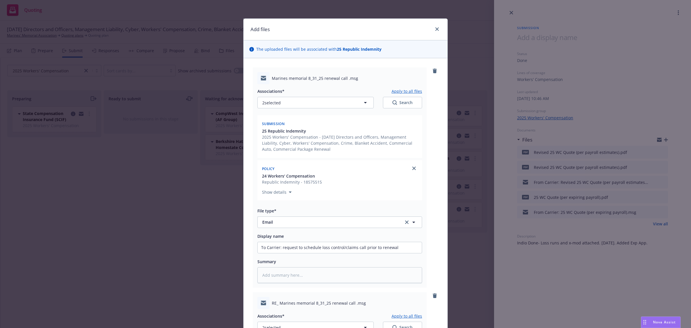
click at [405, 91] on button "Apply to all files" at bounding box center [407, 91] width 31 height 7
click at [400, 92] on button "Apply to all files" at bounding box center [407, 91] width 31 height 7
click at [338, 102] on button "2 selected" at bounding box center [316, 103] width 116 height 12
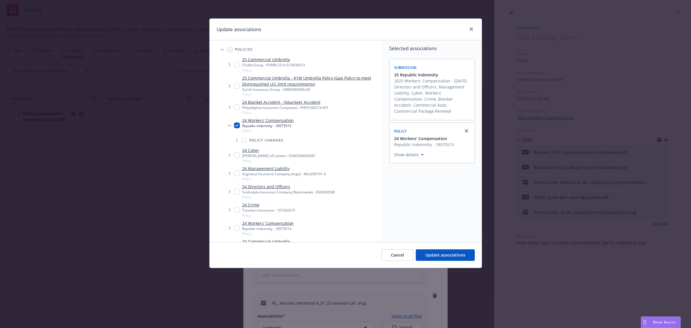
click at [236, 124] on input "Tree Example" at bounding box center [237, 125] width 6 height 6
click at [433, 253] on span "Update associations" at bounding box center [445, 254] width 40 height 5
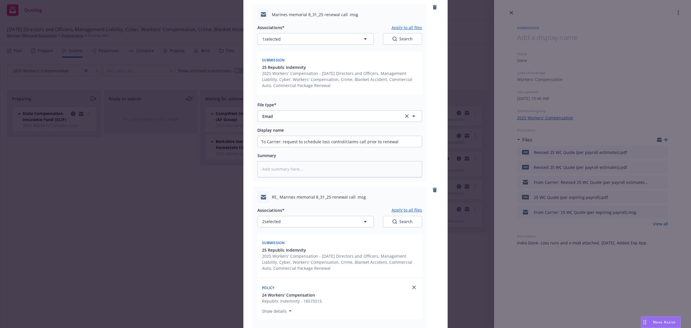
scroll to position [72, 0]
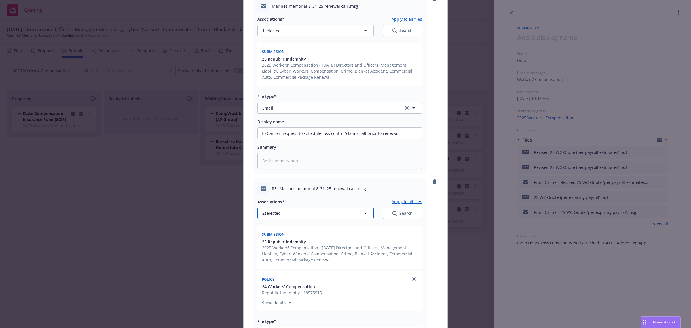
click at [342, 215] on button "2 selected" at bounding box center [316, 213] width 116 height 12
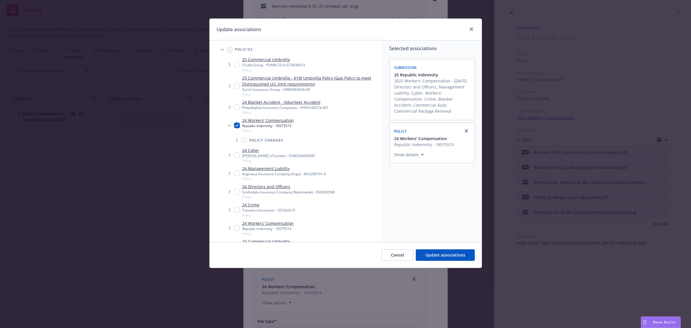
click at [237, 125] on input "Tree Example" at bounding box center [237, 125] width 6 height 6
click at [454, 253] on span "Update associations" at bounding box center [445, 254] width 40 height 5
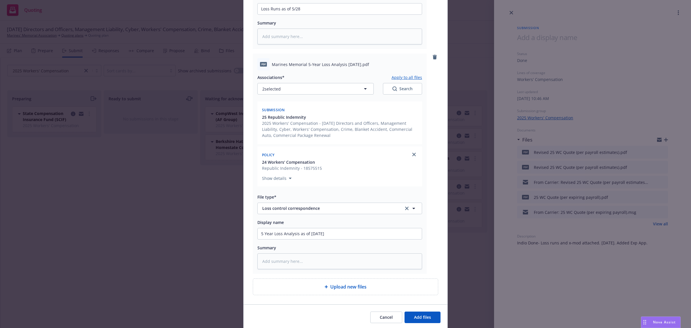
scroll to position [849, 0]
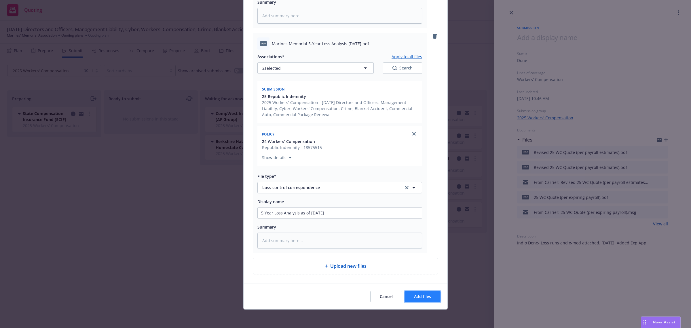
click at [419, 299] on button "Add files" at bounding box center [423, 297] width 36 height 12
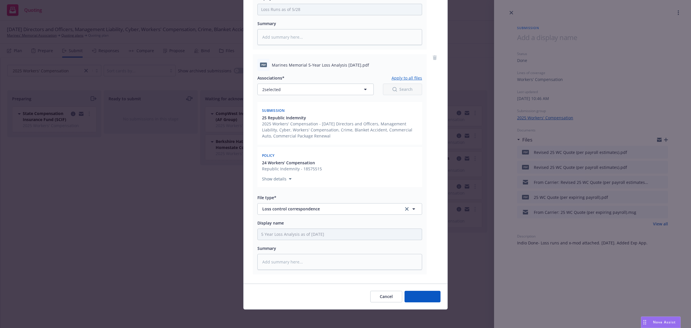
scroll to position [828, 0]
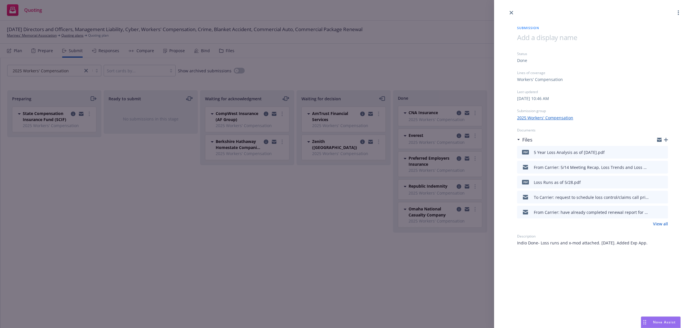
click at [667, 140] on icon "button" at bounding box center [666, 140] width 4 height 4
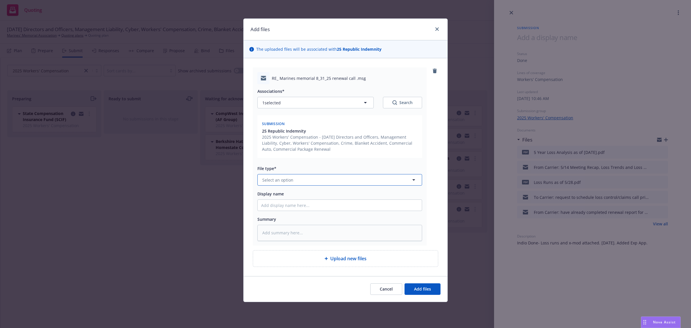
click at [274, 176] on button "Select an option" at bounding box center [340, 180] width 165 height 12
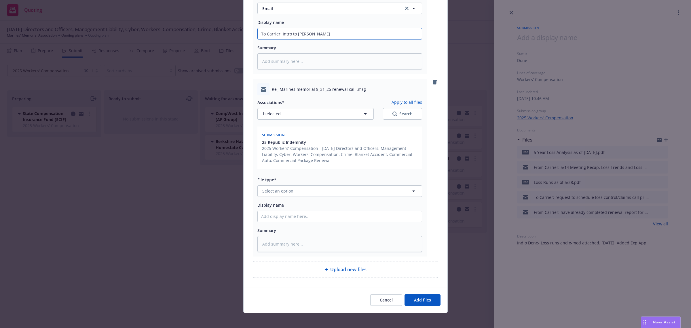
scroll to position [175, 0]
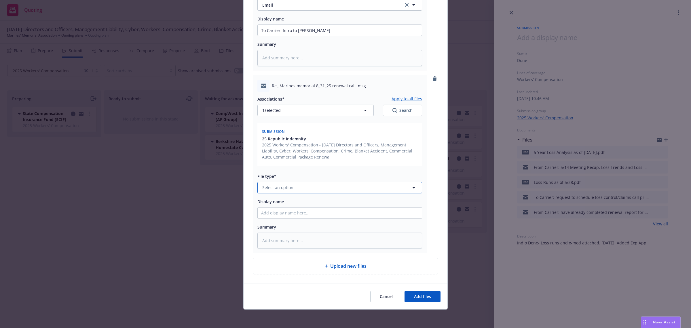
click at [274, 188] on span "Select an option" at bounding box center [277, 187] width 31 height 6
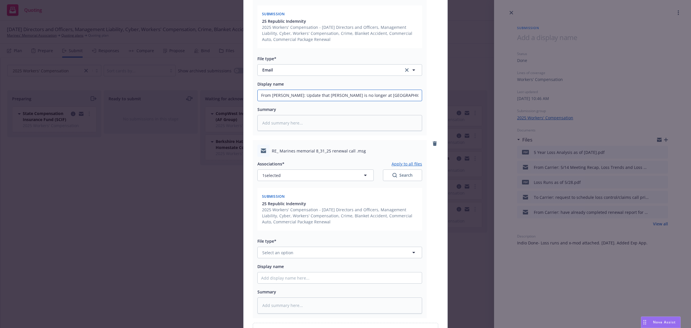
scroll to position [319, 0]
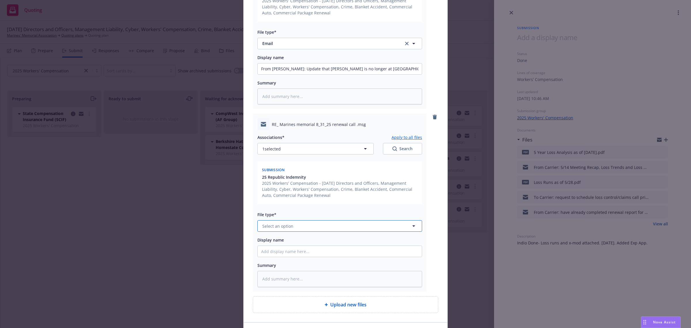
click at [275, 221] on button "Select an option" at bounding box center [340, 226] width 165 height 12
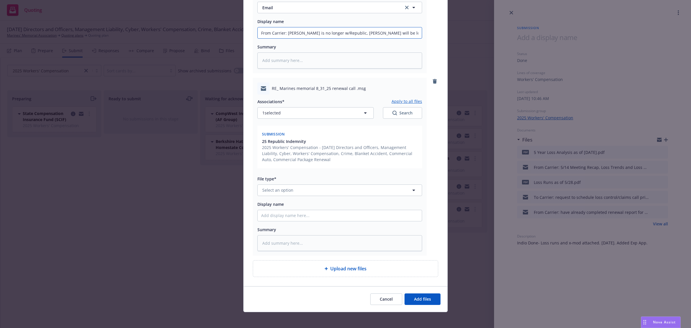
scroll to position [538, 0]
click at [274, 192] on button "Select an option" at bounding box center [340, 190] width 165 height 12
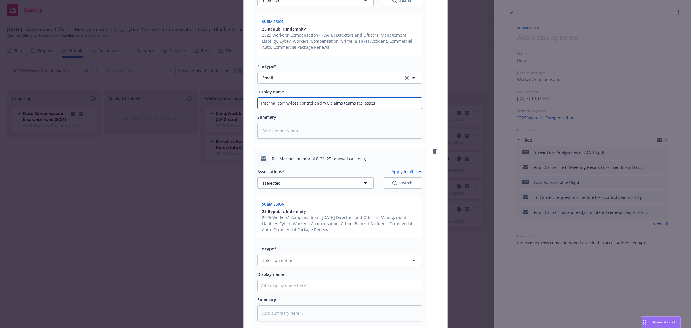
scroll to position [682, 0]
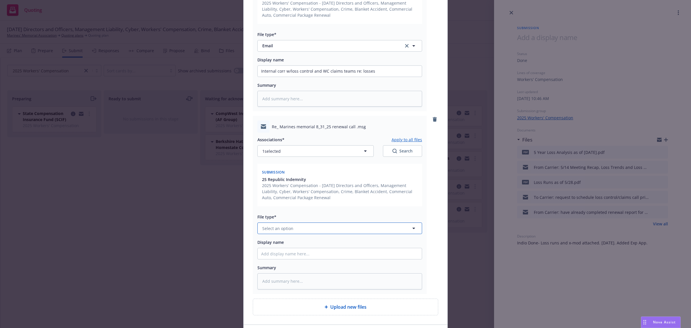
click at [269, 228] on span "Select an option" at bounding box center [277, 228] width 31 height 6
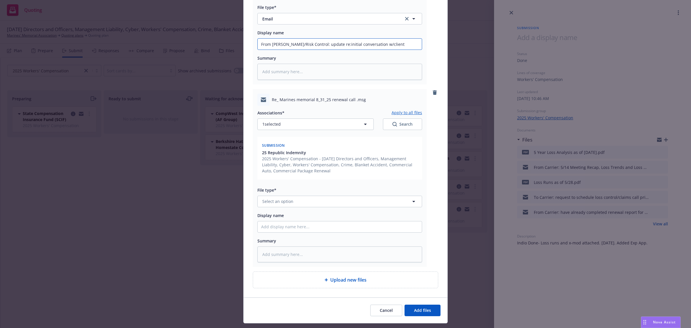
scroll to position [898, 0]
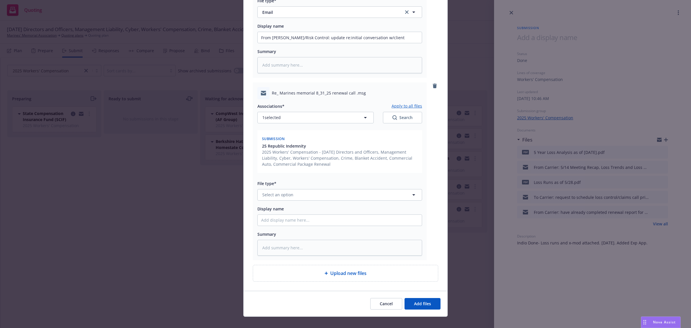
drag, startPoint x: 264, startPoint y: 186, endPoint x: 269, endPoint y: 190, distance: 6.2
click at [265, 186] on div "File type* Select an option" at bounding box center [340, 190] width 165 height 21
click at [272, 192] on span "Select an option" at bounding box center [277, 195] width 31 height 6
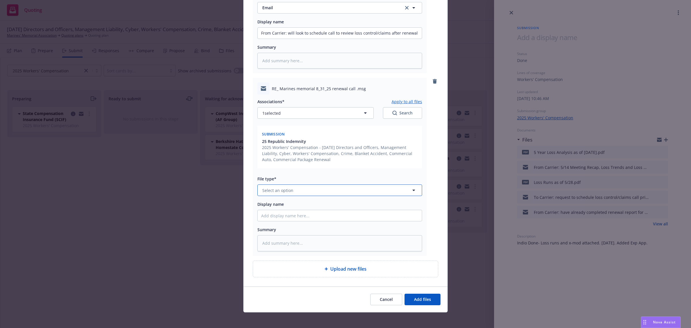
click at [274, 190] on span "Select an option" at bounding box center [277, 190] width 31 height 6
click at [264, 241] on textarea at bounding box center [340, 243] width 165 height 16
paste textarea "my client stayed with Republic (for $39K more) as I was not comfortable with th…"
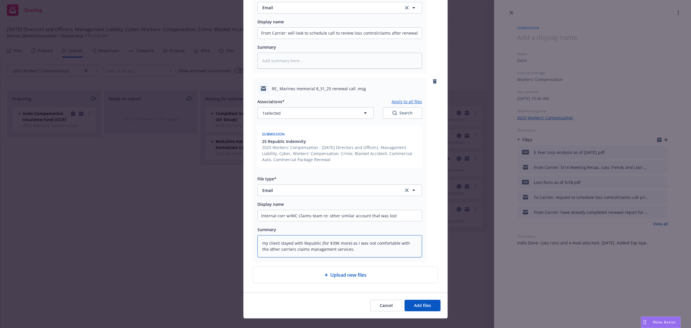
drag, startPoint x: 258, startPoint y: 242, endPoint x: 273, endPoint y: 243, distance: 14.7
click at [262, 243] on textarea "my client stayed with Republic (for $39K more) as I was not comfortable with th…" at bounding box center [340, 246] width 165 height 22
drag, startPoint x: 383, startPoint y: 252, endPoint x: 390, endPoint y: 252, distance: 6.9
click at [385, 252] on textarea "[PERSON_NAME], yes, my client stayed with Republic (for $39K more) as I was not…" at bounding box center [340, 246] width 165 height 22
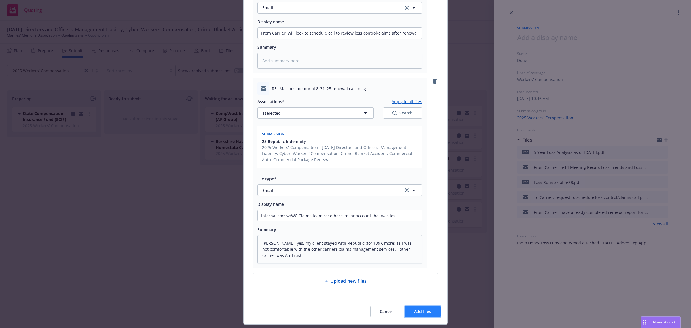
click at [428, 307] on button "Add files" at bounding box center [423, 312] width 36 height 12
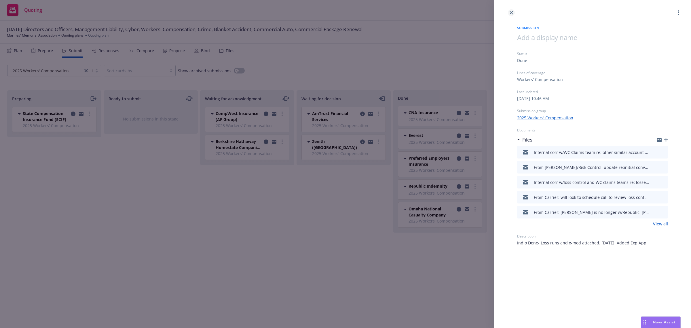
click at [512, 10] on link "close" at bounding box center [511, 12] width 7 height 7
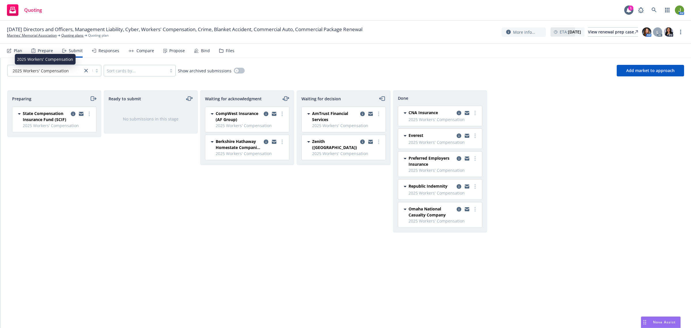
click at [42, 72] on span "2025 Workers' Compensation" at bounding box center [41, 71] width 56 height 6
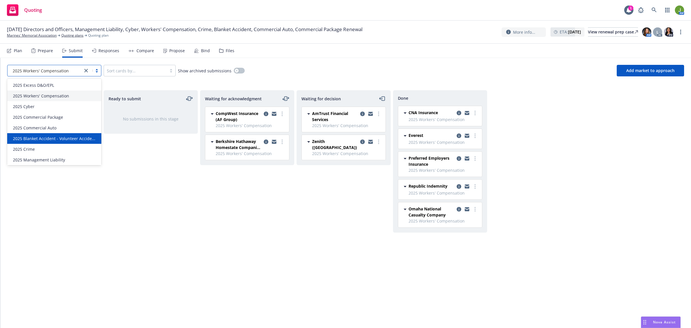
scroll to position [7, 0]
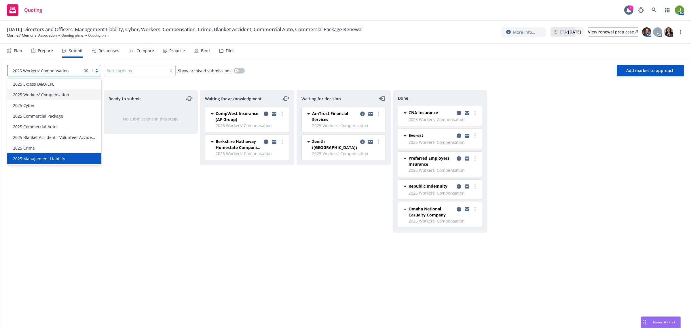
click at [41, 156] on span "2025 Management Liability" at bounding box center [39, 159] width 52 height 6
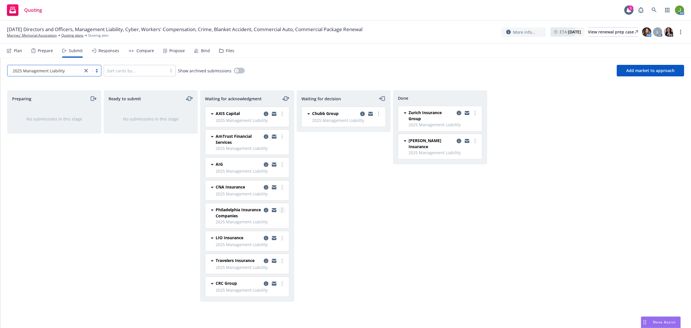
click at [282, 212] on circle "more" at bounding box center [282, 211] width 1 height 1
click at [272, 266] on span "Add declined decision" at bounding box center [256, 268] width 57 height 5
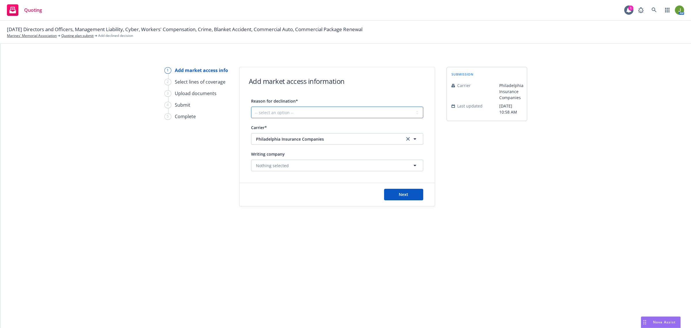
click at [300, 115] on select "-- select an option -- Cannot compete with other markets Carrier non-renewed Ca…" at bounding box center [337, 113] width 172 height 12
click at [251, 107] on select "-- select an option -- Cannot compete with other markets Carrier non-renewed Ca…" at bounding box center [337, 113] width 172 height 12
click at [410, 193] on button "Next" at bounding box center [403, 195] width 39 height 12
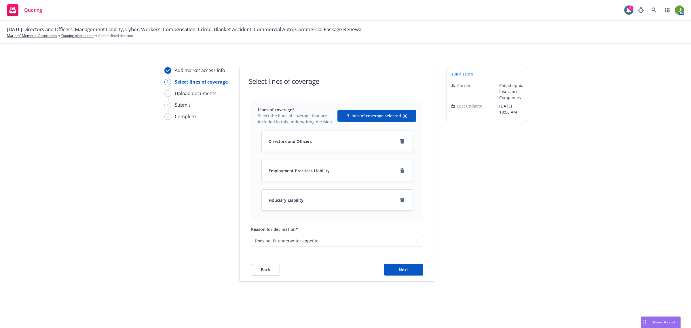
click at [398, 263] on div "Back Next" at bounding box center [337, 269] width 195 height 23
click at [404, 270] on span "Next" at bounding box center [404, 269] width 10 height 5
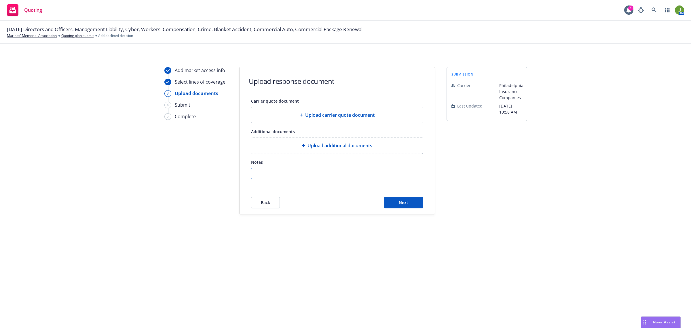
click at [296, 174] on input "Notes" at bounding box center [337, 173] width 172 height 11
click at [398, 201] on button "Next" at bounding box center [403, 203] width 39 height 12
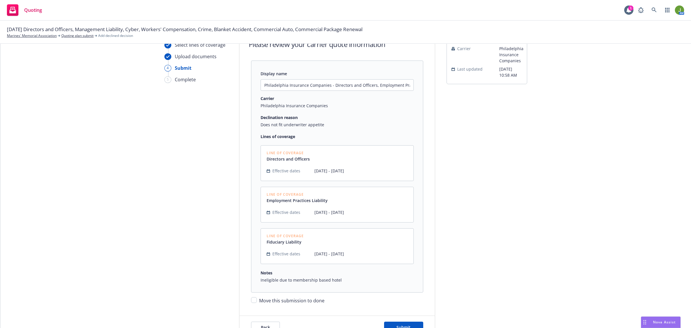
scroll to position [85, 0]
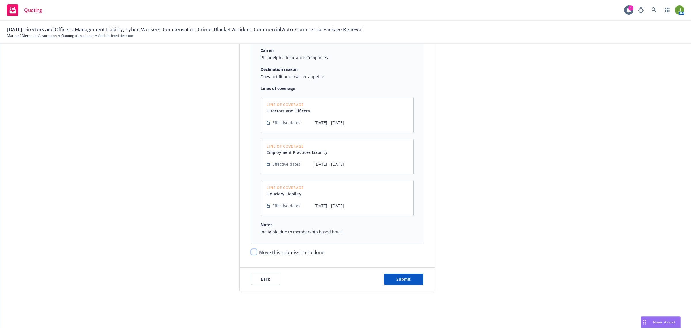
click at [252, 253] on input "Move this submission to done" at bounding box center [254, 252] width 6 height 6
click at [405, 279] on span "Submit" at bounding box center [404, 278] width 14 height 5
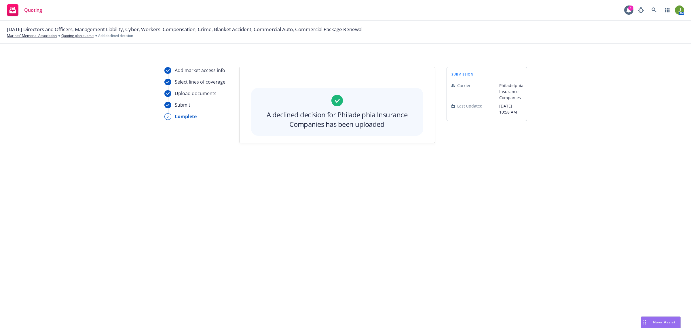
scroll to position [0, 0]
